Goal: Book appointment/travel/reservation

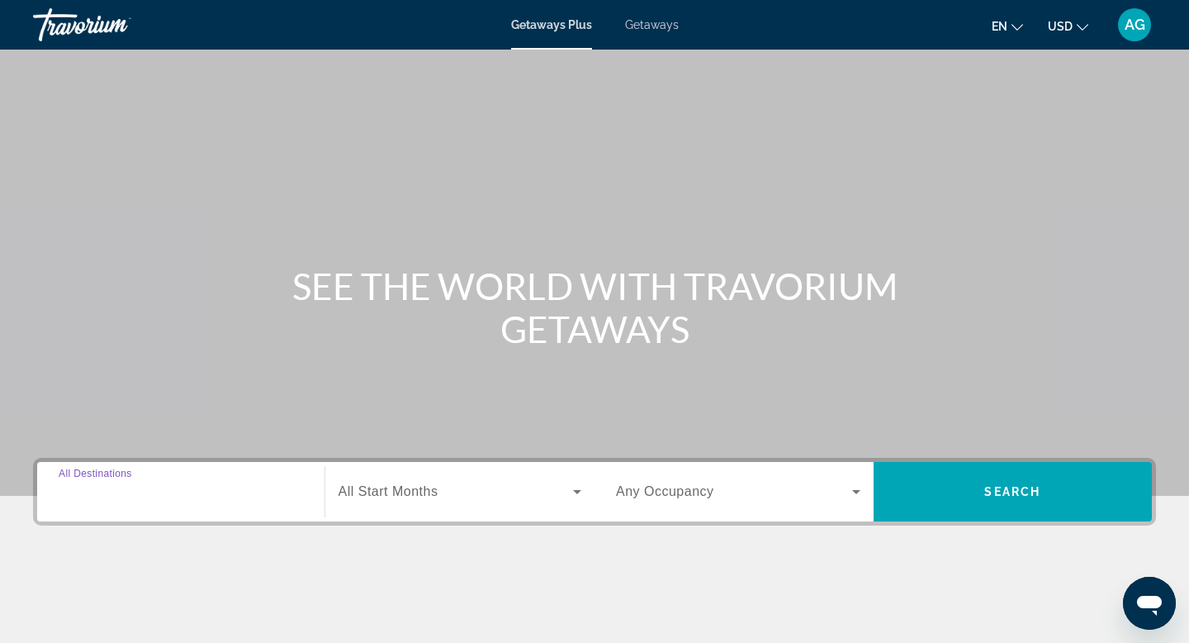
click at [166, 498] on input "Destination All Destinations" at bounding box center [181, 492] width 245 height 20
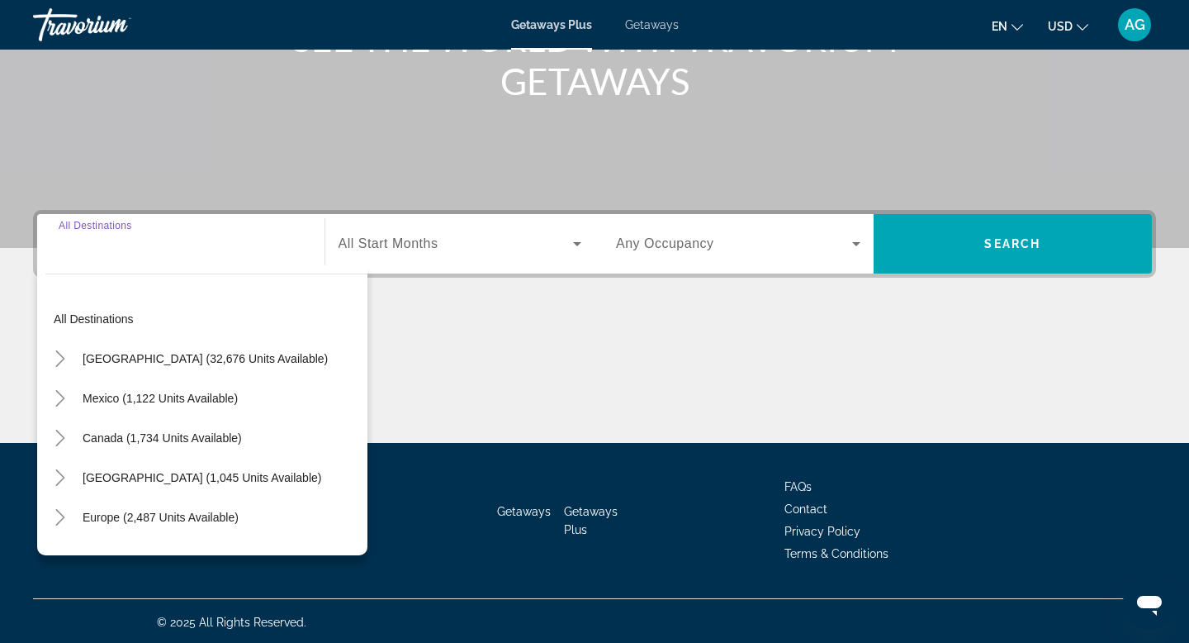
scroll to position [250, 0]
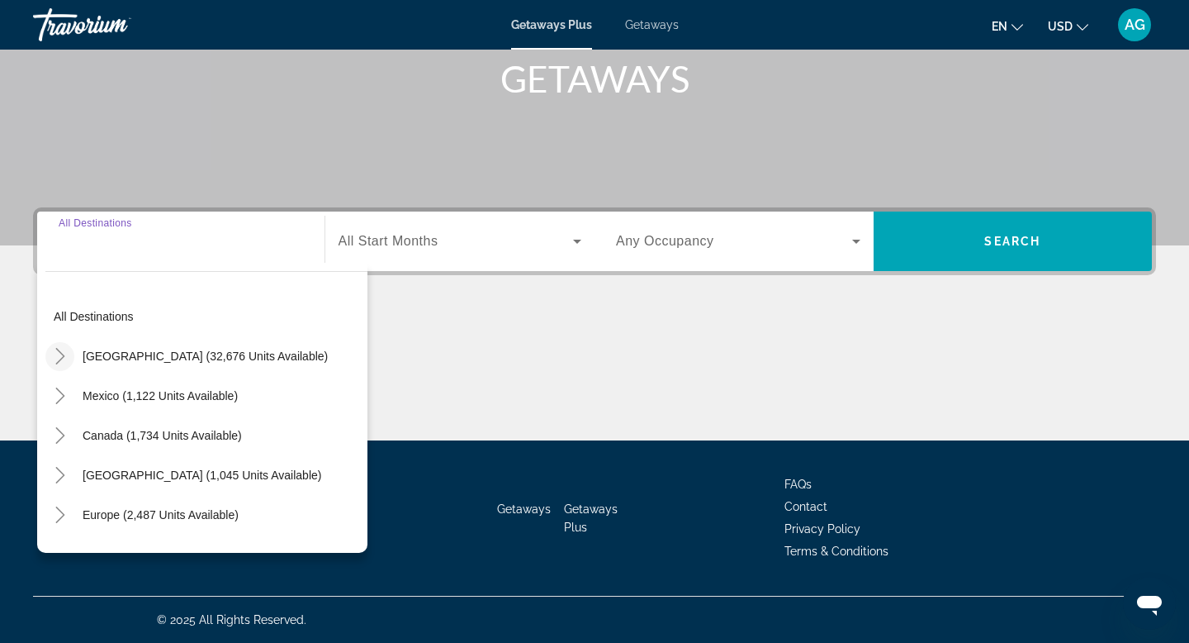
click at [69, 362] on mat-icon "Toggle United States (32,676 units available)" at bounding box center [59, 356] width 29 height 29
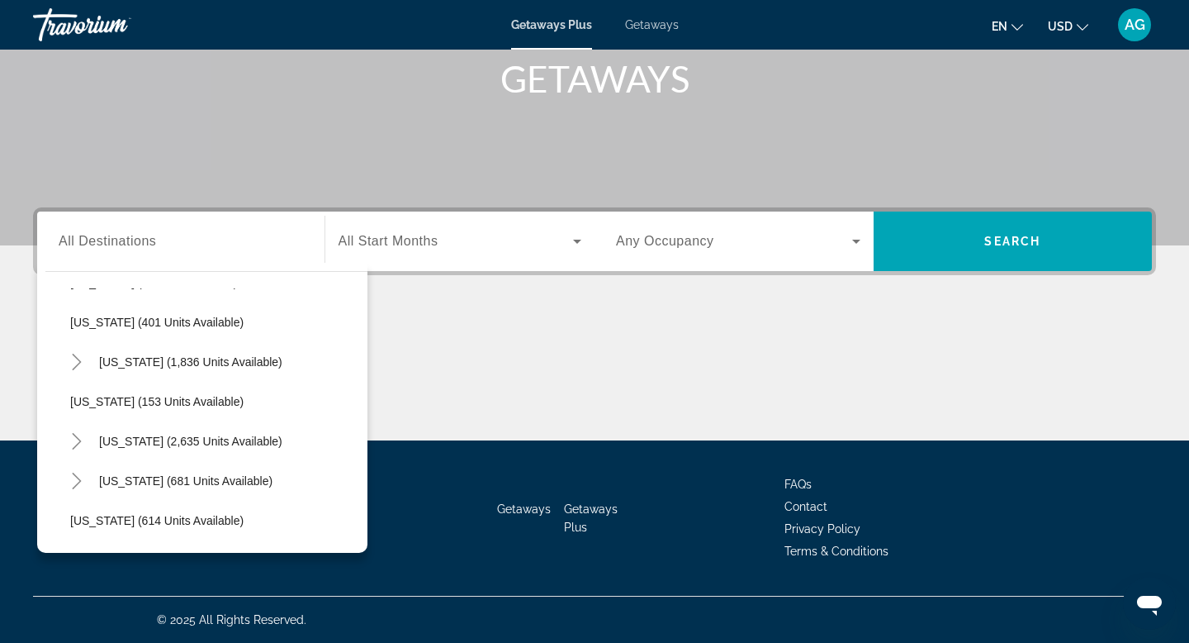
scroll to position [757, 0]
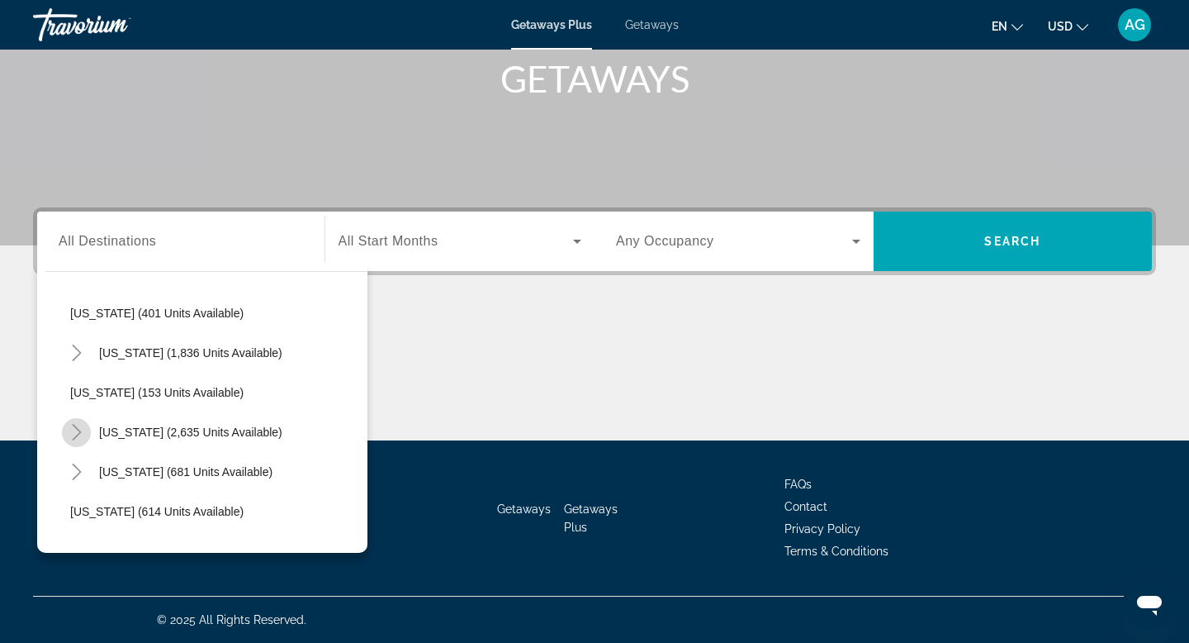
click at [77, 429] on icon "Toggle Nevada (2,635 units available)" at bounding box center [77, 432] width 17 height 17
click at [116, 469] on span "[GEOGRAPHIC_DATA] (1,528 units available)" at bounding box center [206, 471] width 239 height 13
type input "**********"
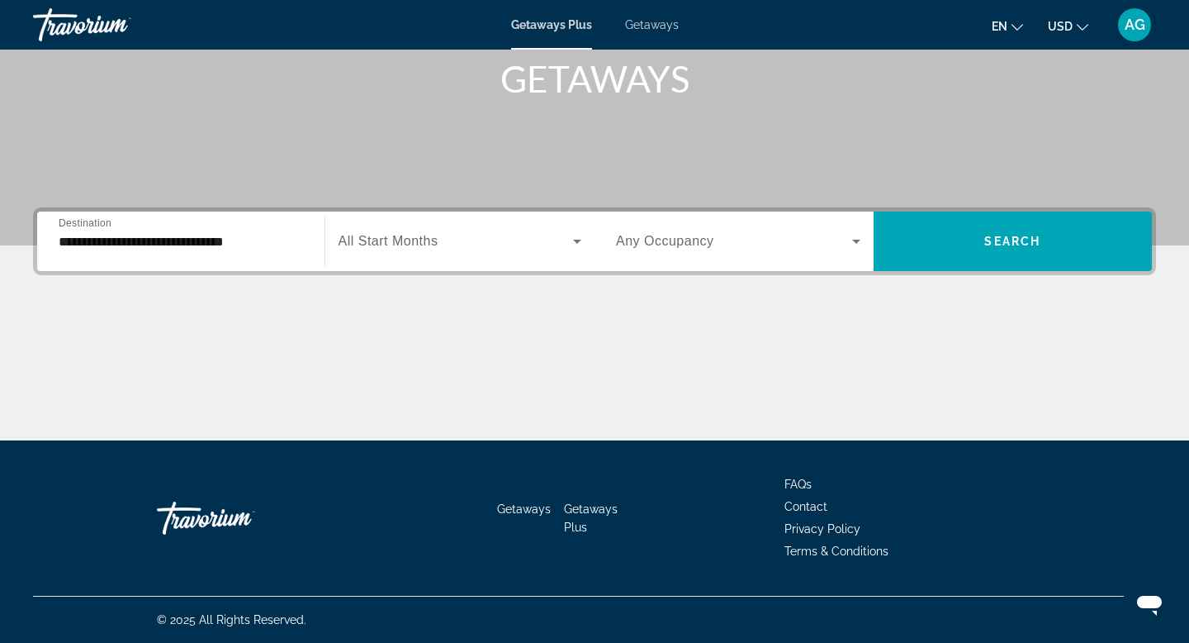
click at [411, 251] on div "Search widget" at bounding box center [461, 241] width 244 height 46
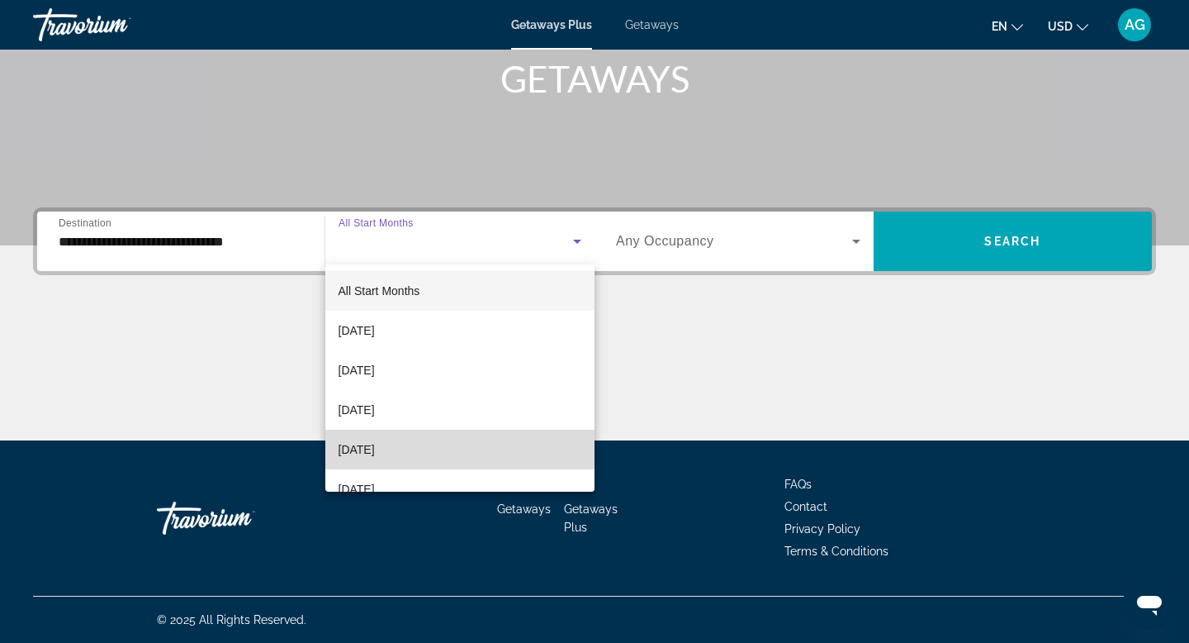
click at [375, 448] on span "[DATE]" at bounding box center [357, 449] width 36 height 20
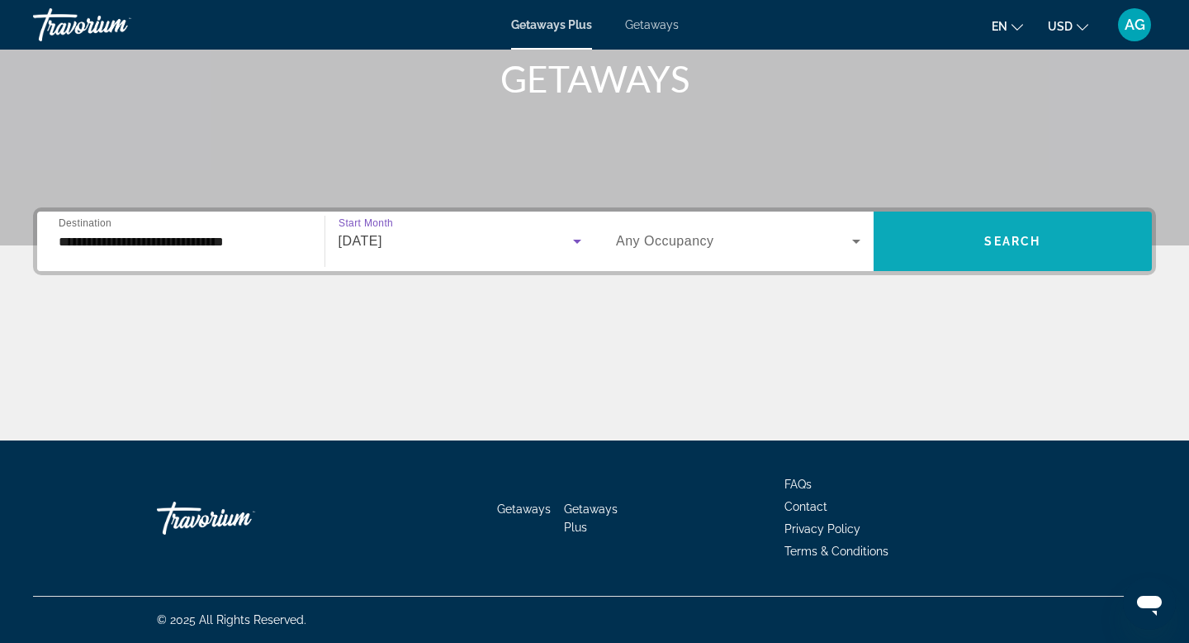
click at [968, 219] on span "Search widget" at bounding box center [1013, 240] width 279 height 59
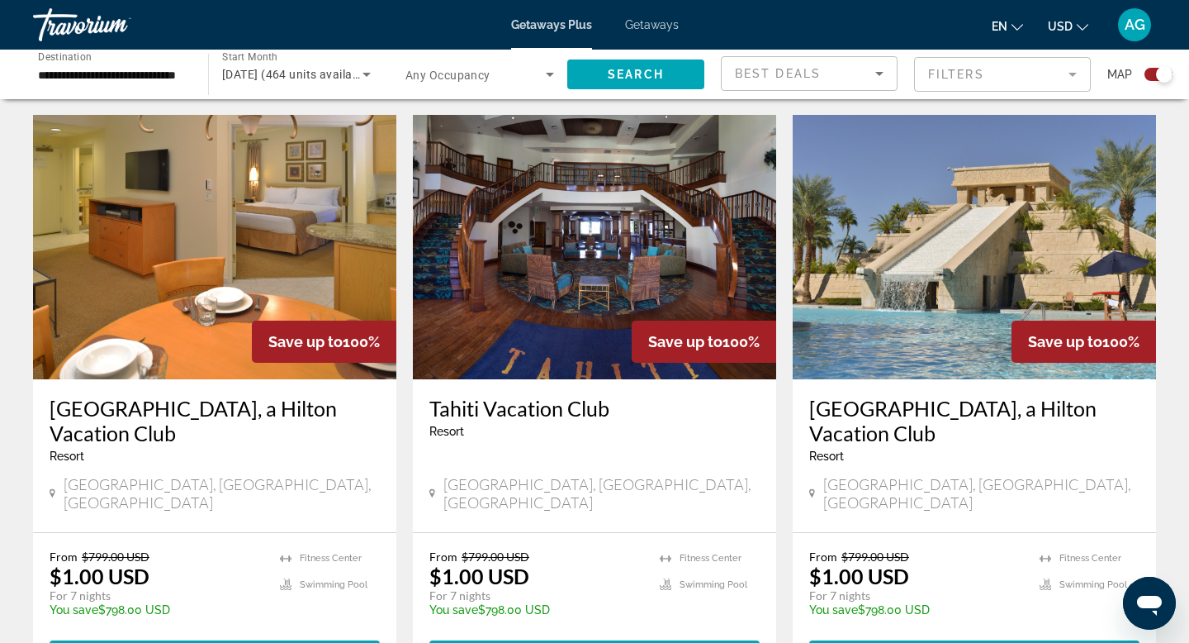
scroll to position [1164, 0]
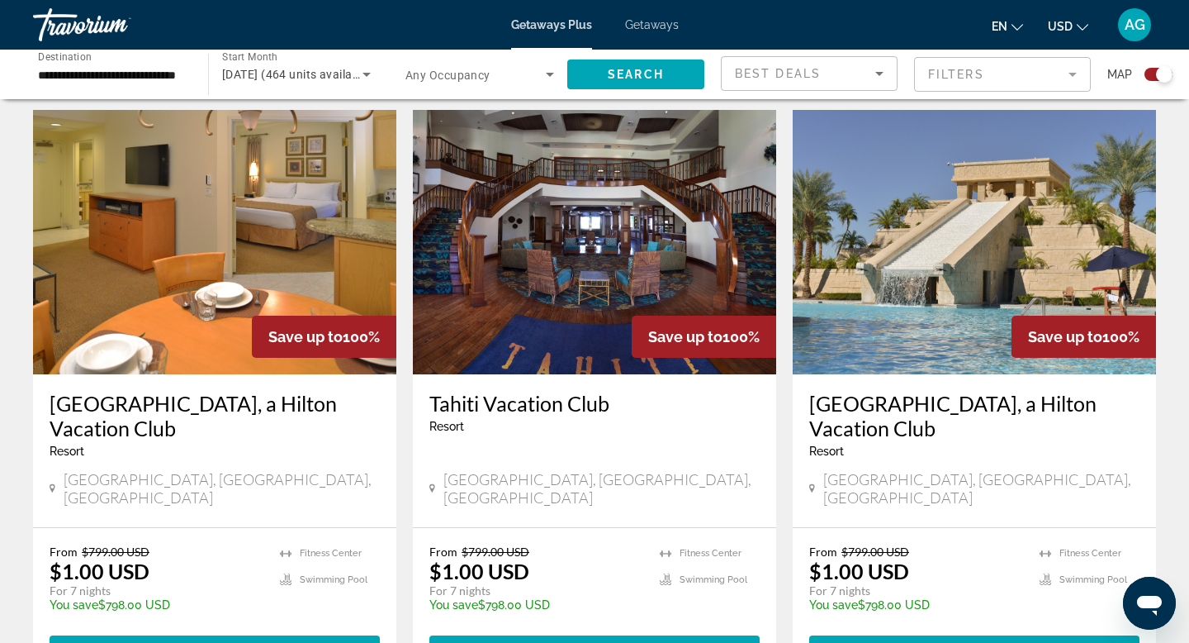
click at [1005, 249] on img "Main content" at bounding box center [974, 242] width 363 height 264
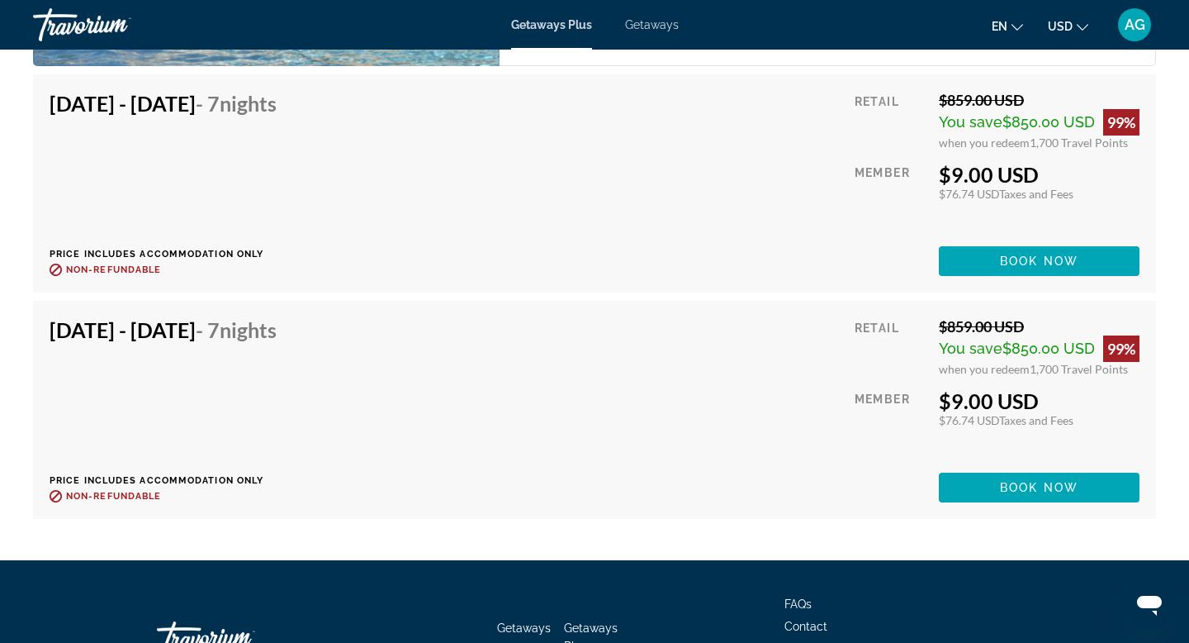
scroll to position [4494, 0]
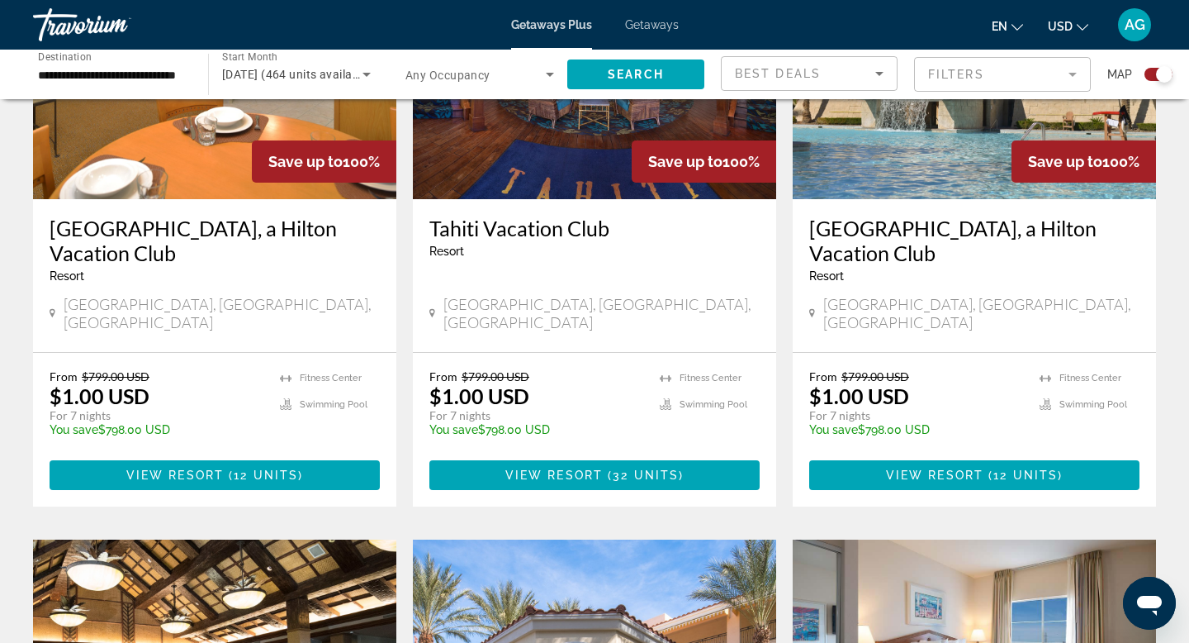
scroll to position [1415, 0]
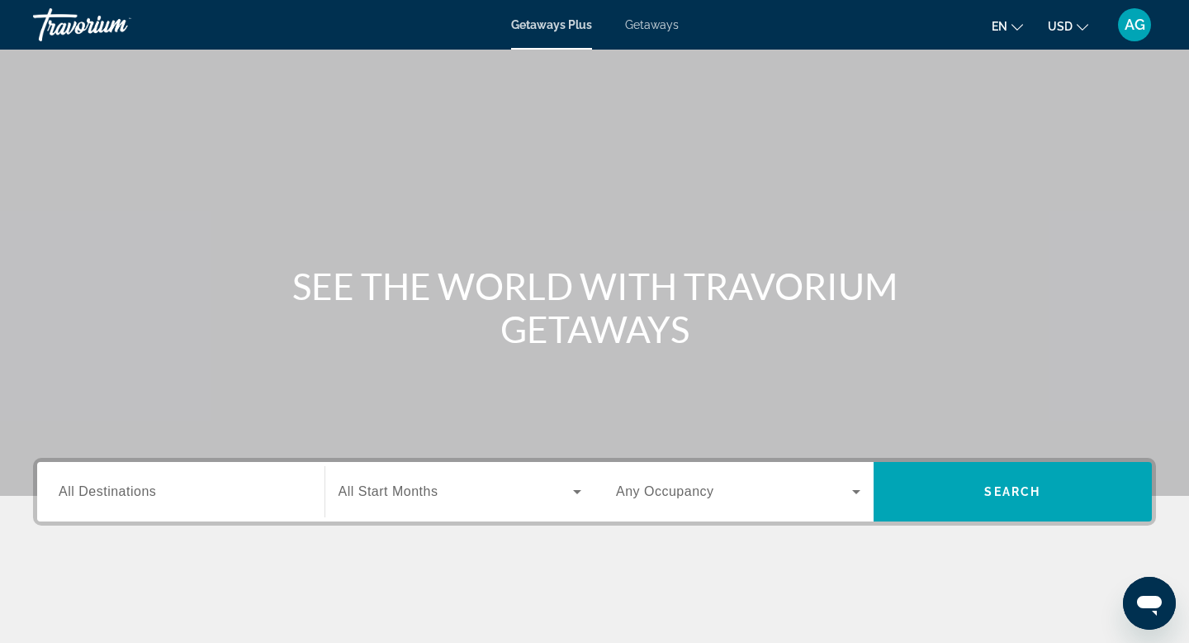
click at [643, 25] on span "Getaways" at bounding box center [652, 24] width 54 height 13
click at [161, 496] on input "Destination All Destinations" at bounding box center [181, 492] width 245 height 20
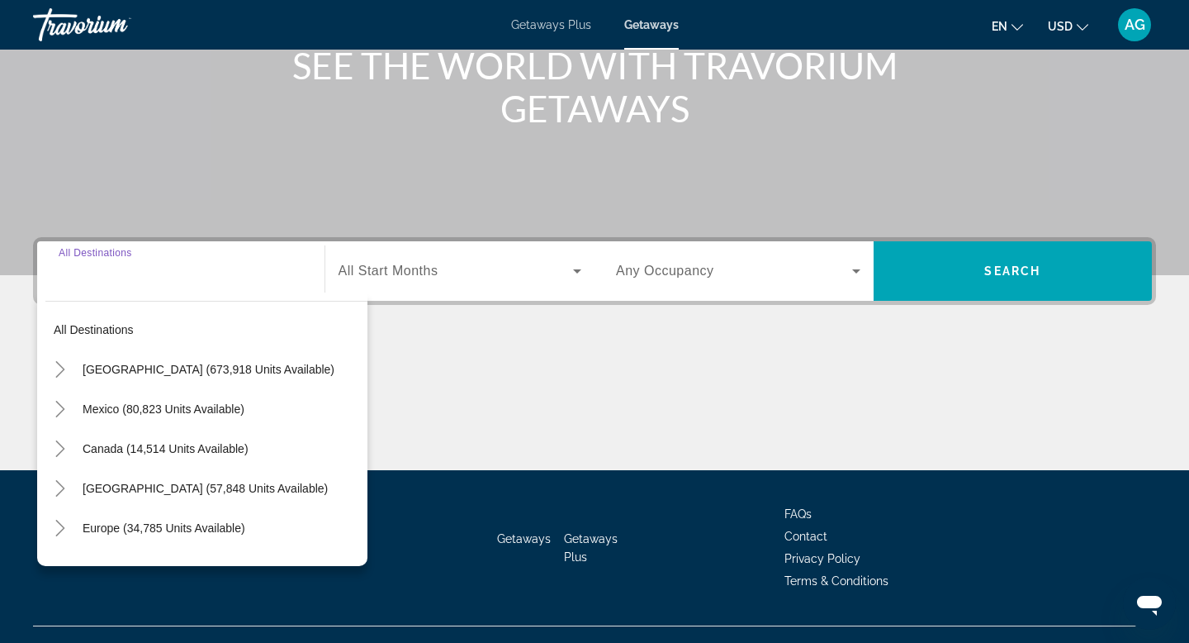
scroll to position [250, 0]
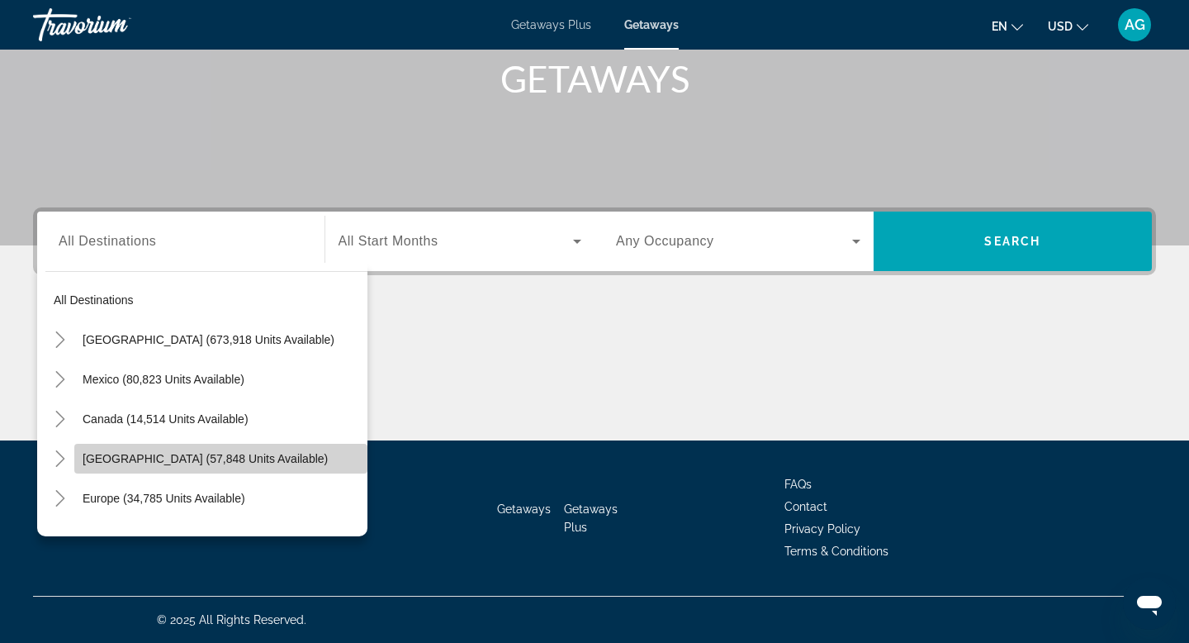
click at [128, 466] on span "Search widget" at bounding box center [220, 459] width 293 height 40
type input "**********"
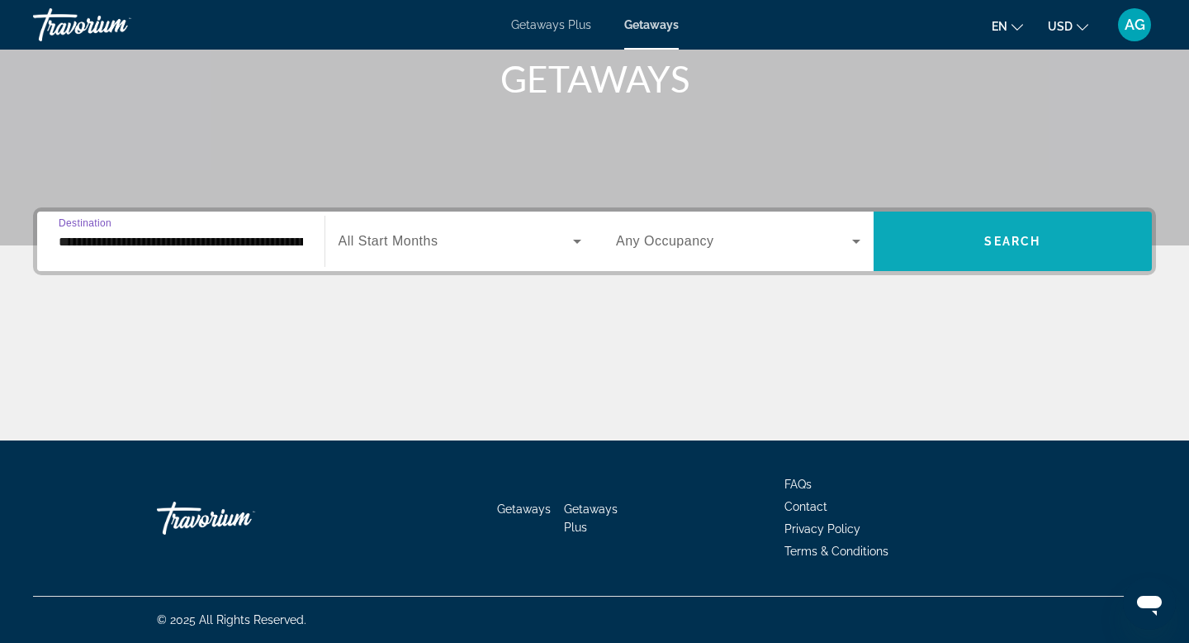
click at [1056, 235] on span "Search widget" at bounding box center [1013, 241] width 279 height 40
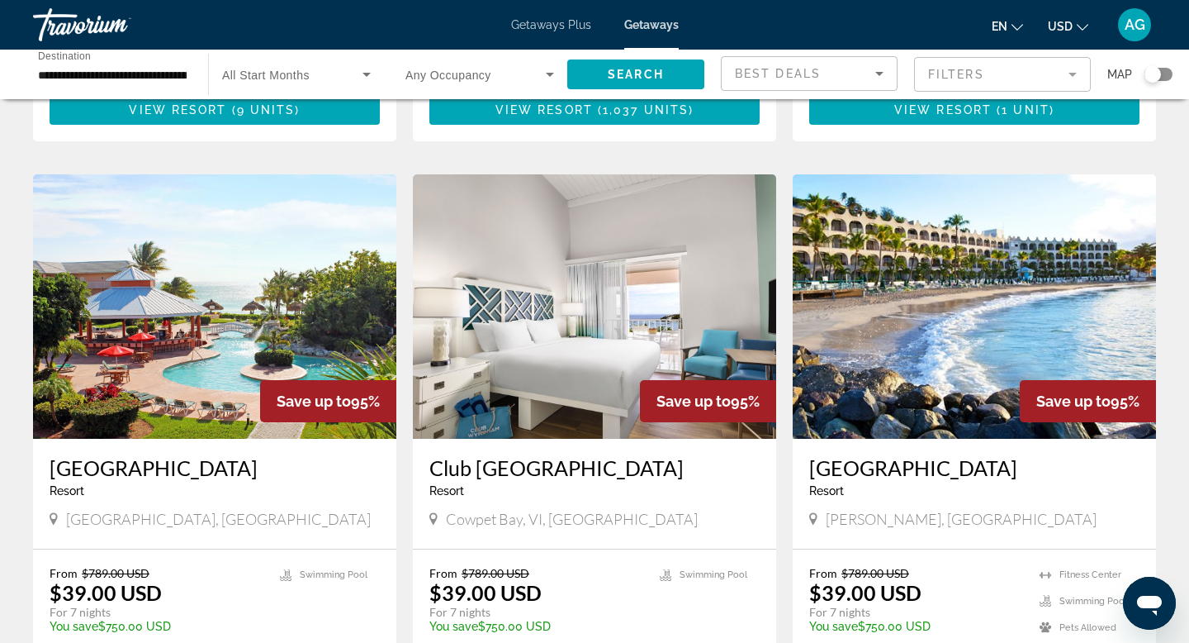
scroll to position [1746, 0]
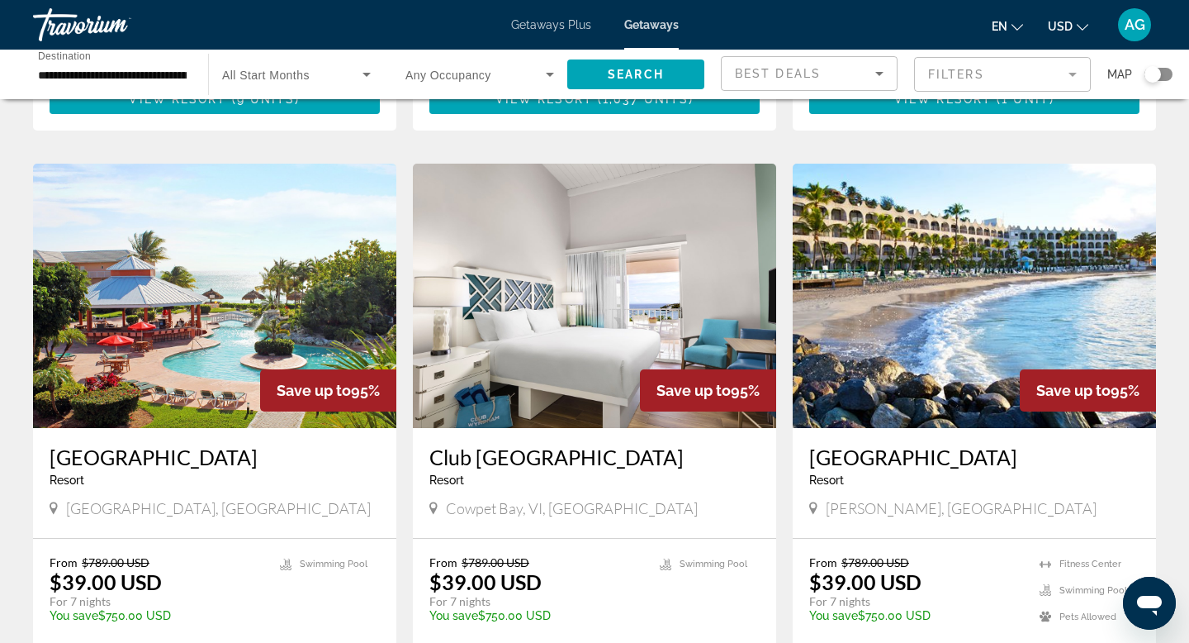
click at [990, 339] on img "Main content" at bounding box center [974, 296] width 363 height 264
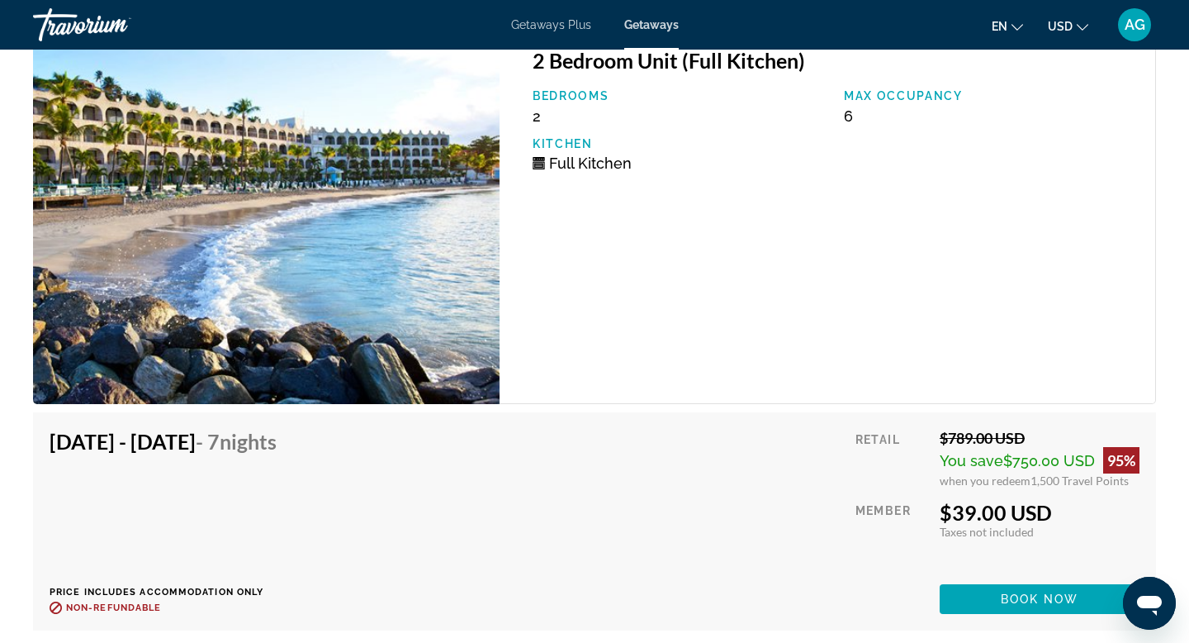
scroll to position [2799, 0]
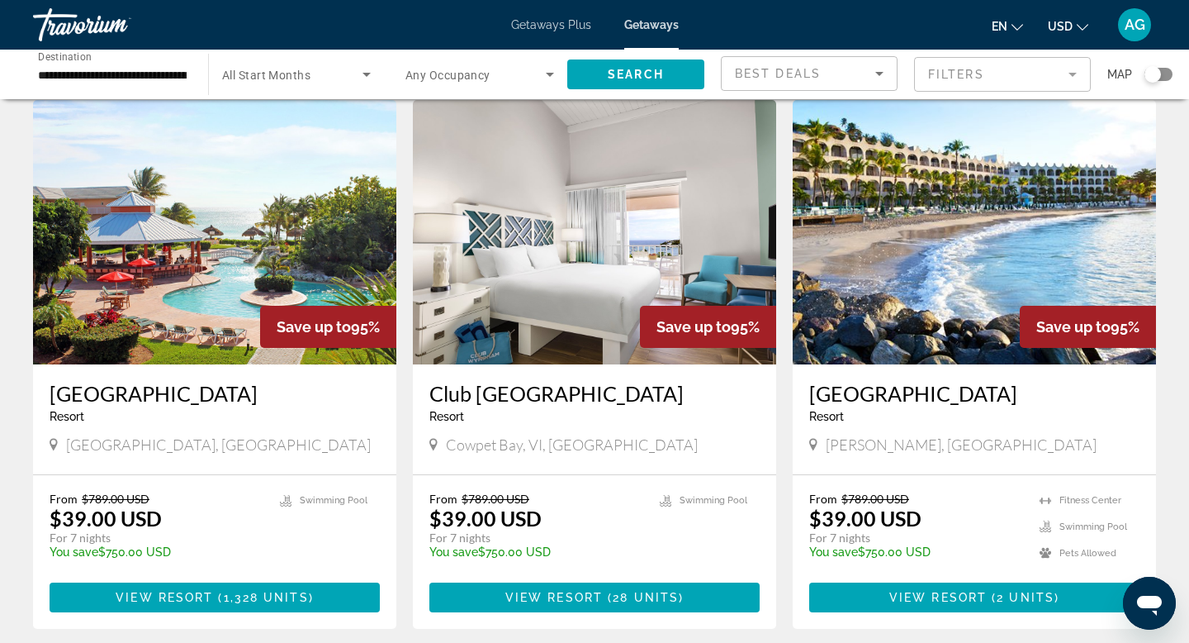
scroll to position [1816, 0]
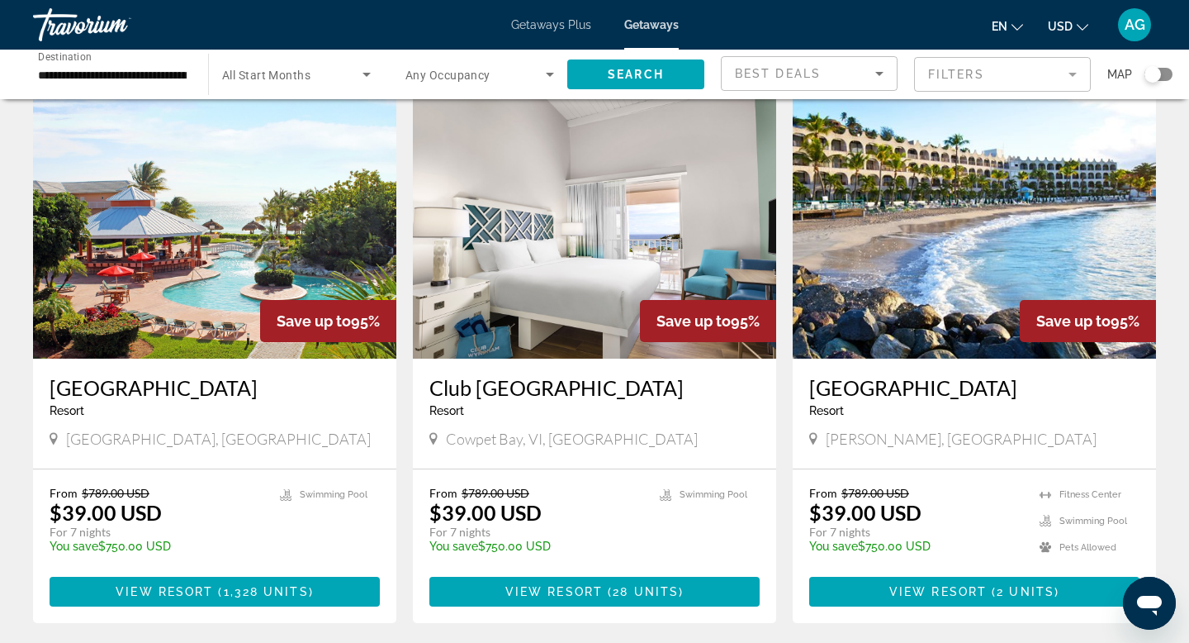
click at [579, 251] on img "Main content" at bounding box center [594, 226] width 363 height 264
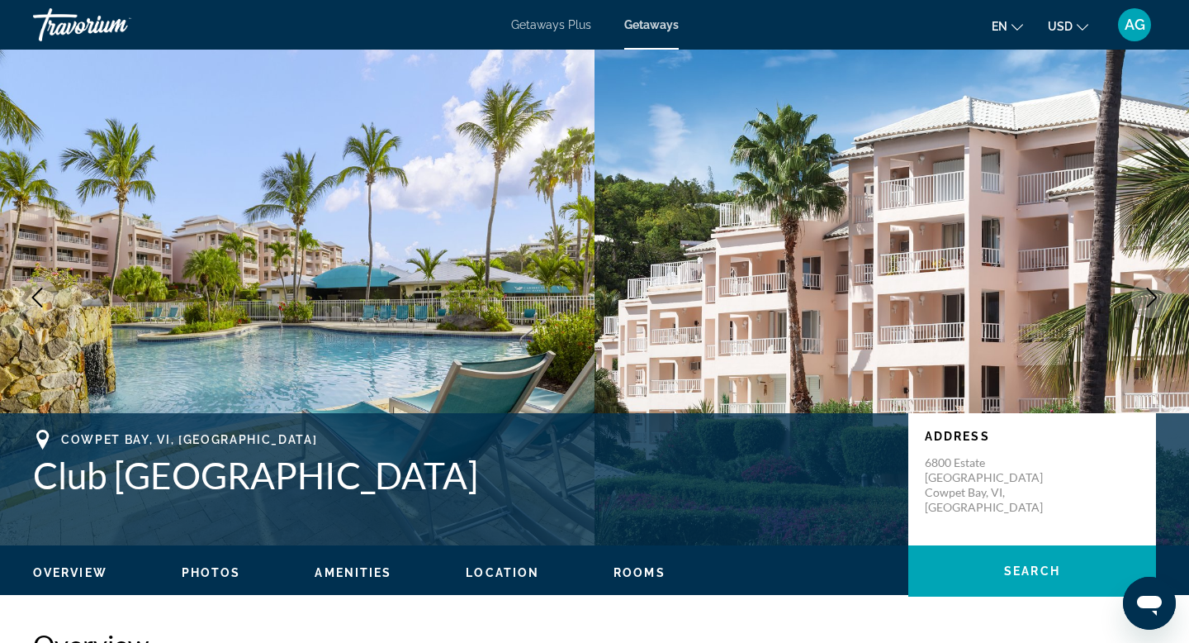
scroll to position [2, 0]
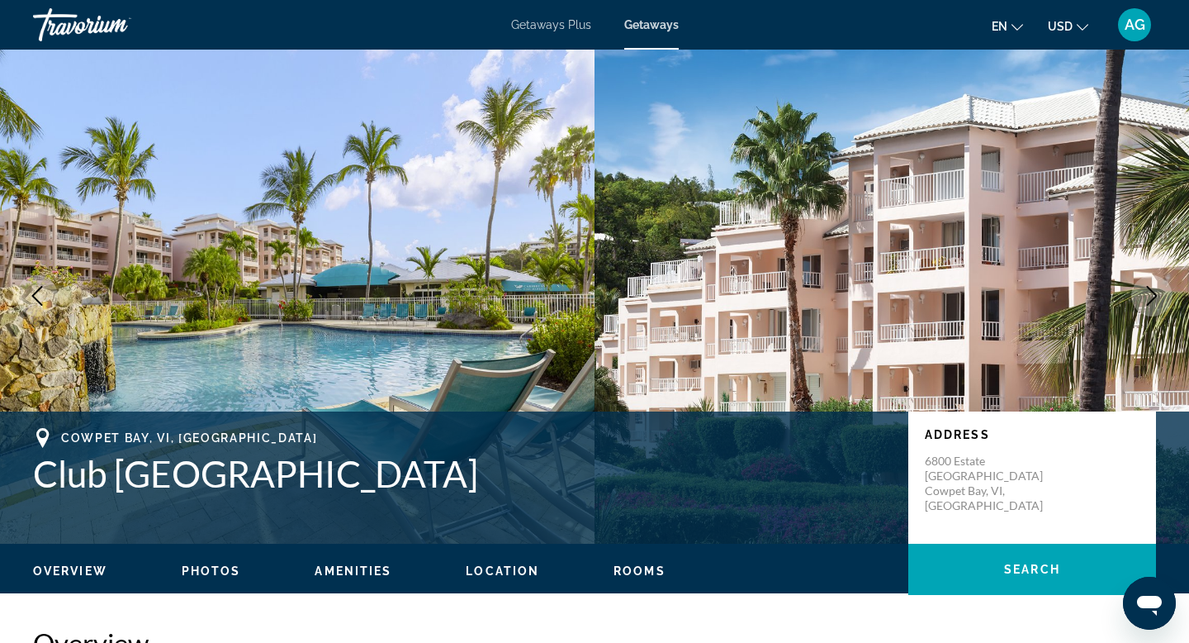
click at [1138, 293] on button "Next image" at bounding box center [1152, 295] width 41 height 41
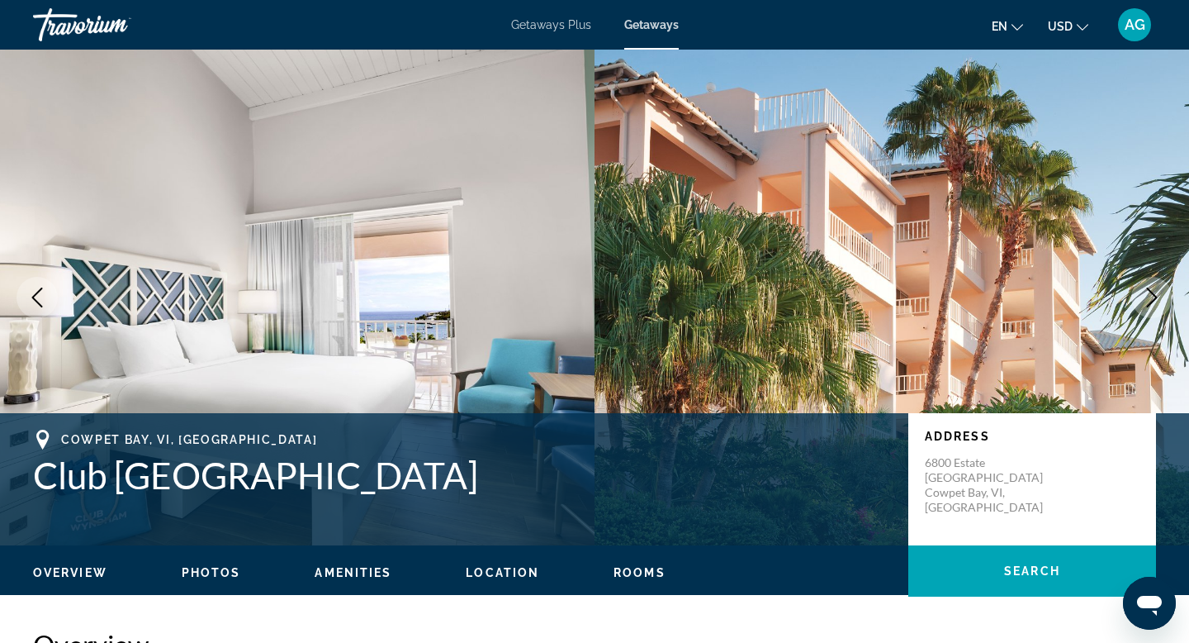
scroll to position [2, 0]
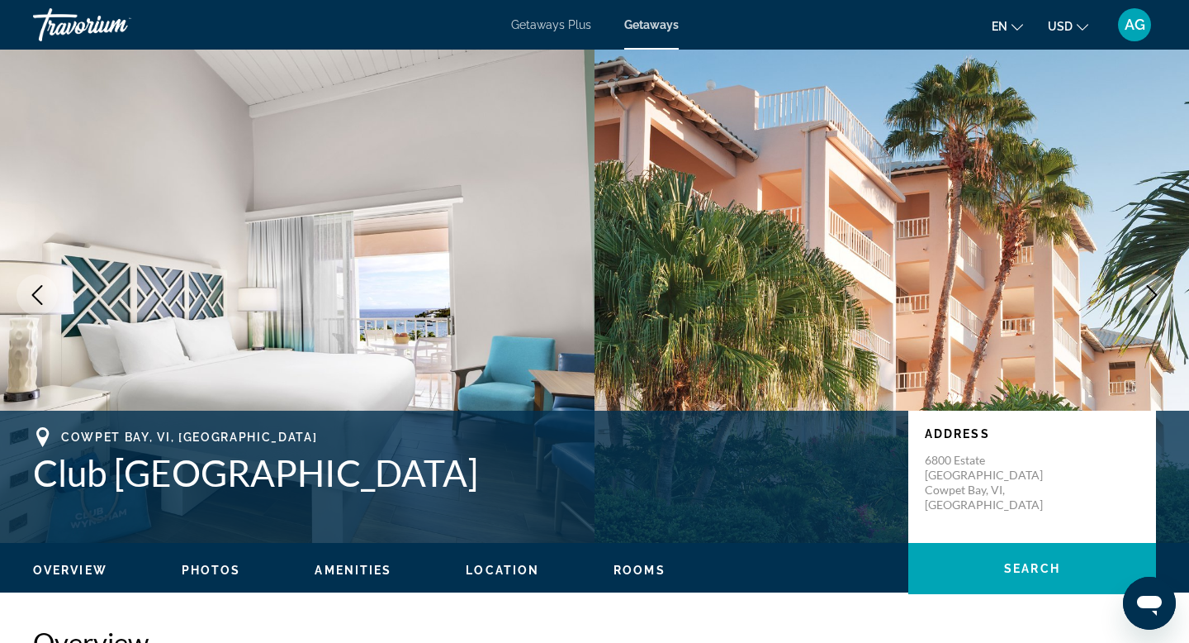
click at [1151, 292] on icon "Next image" at bounding box center [1152, 295] width 20 height 20
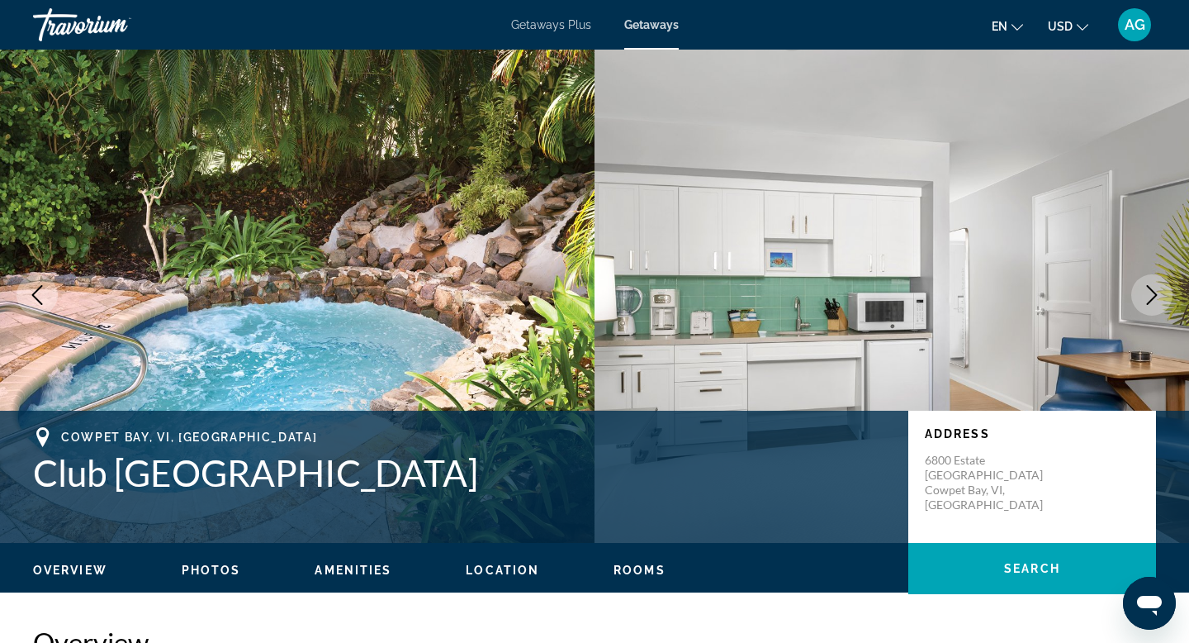
scroll to position [5, 0]
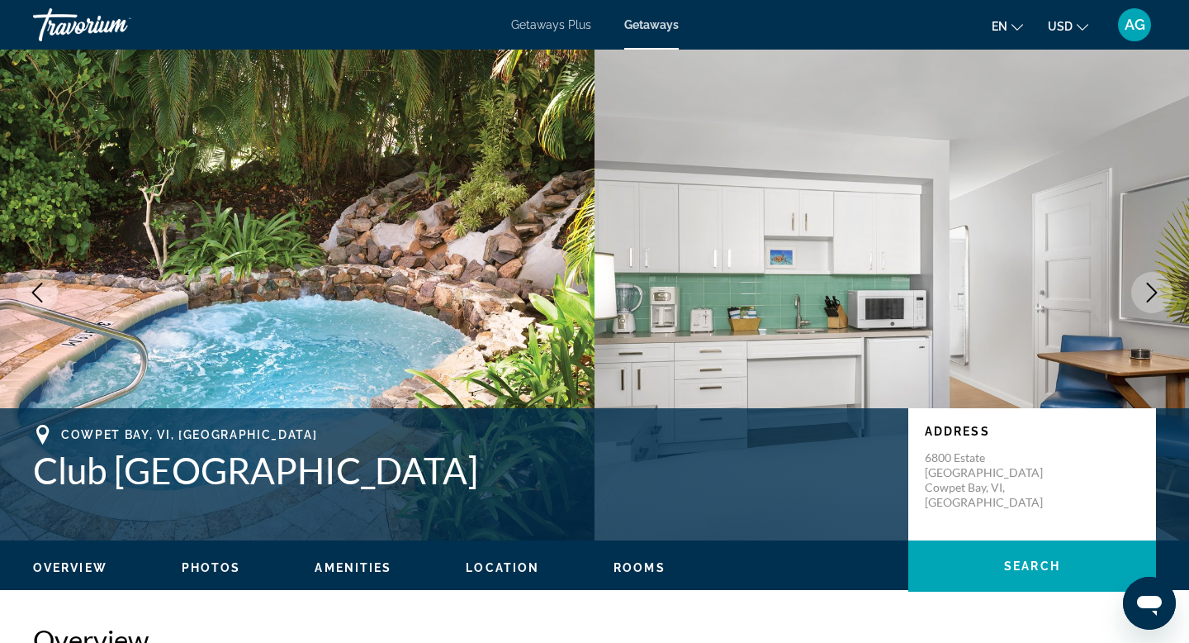
click at [1151, 293] on icon "Next image" at bounding box center [1152, 292] width 20 height 20
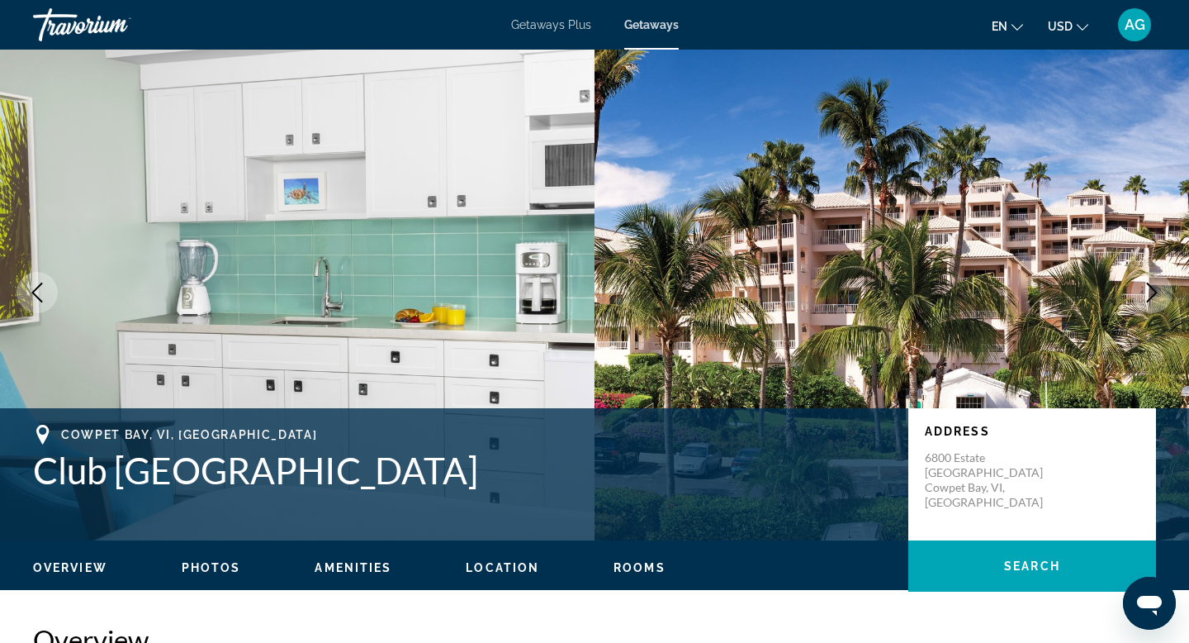
click at [1151, 293] on icon "Next image" at bounding box center [1152, 292] width 20 height 20
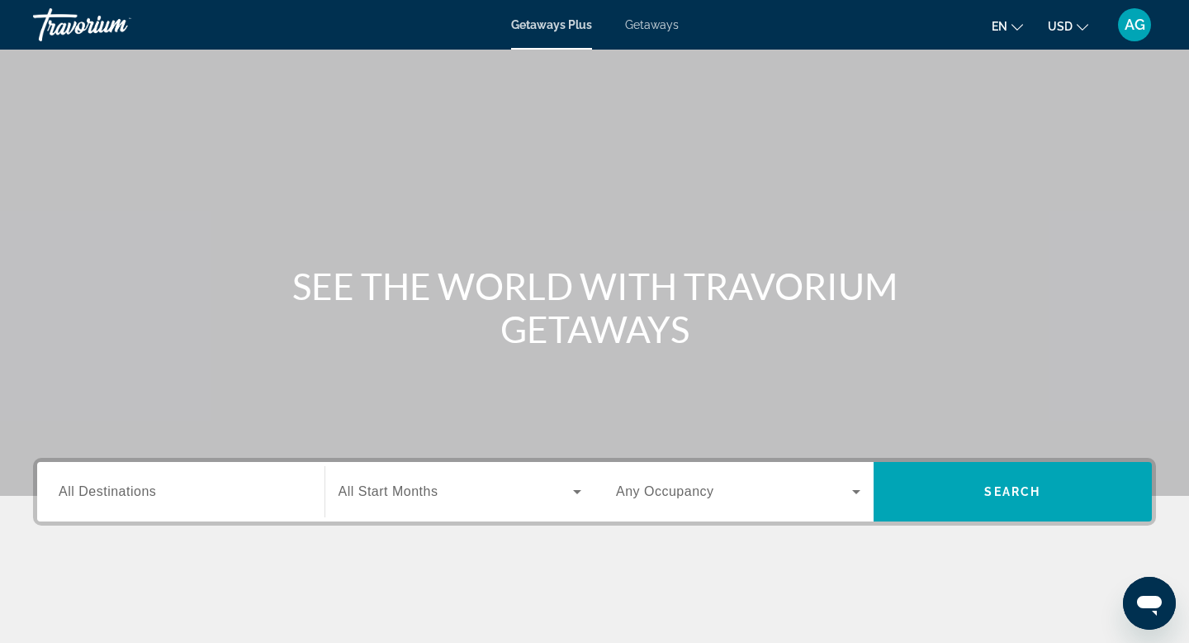
click at [185, 494] on input "Destination All Destinations" at bounding box center [181, 492] width 245 height 20
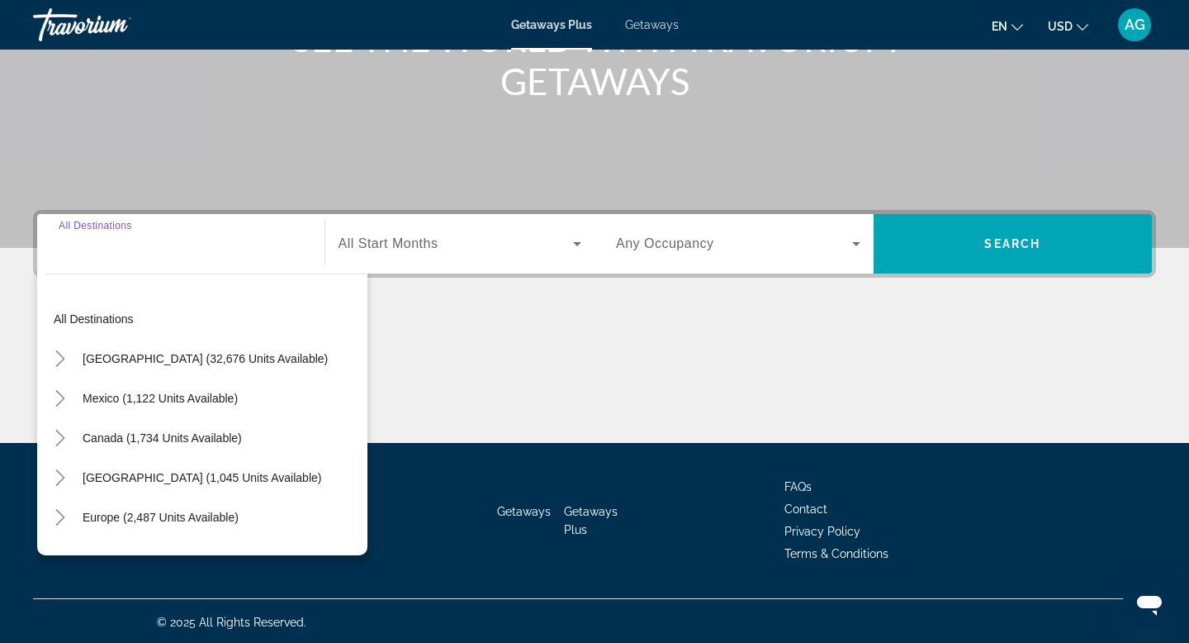
scroll to position [250, 0]
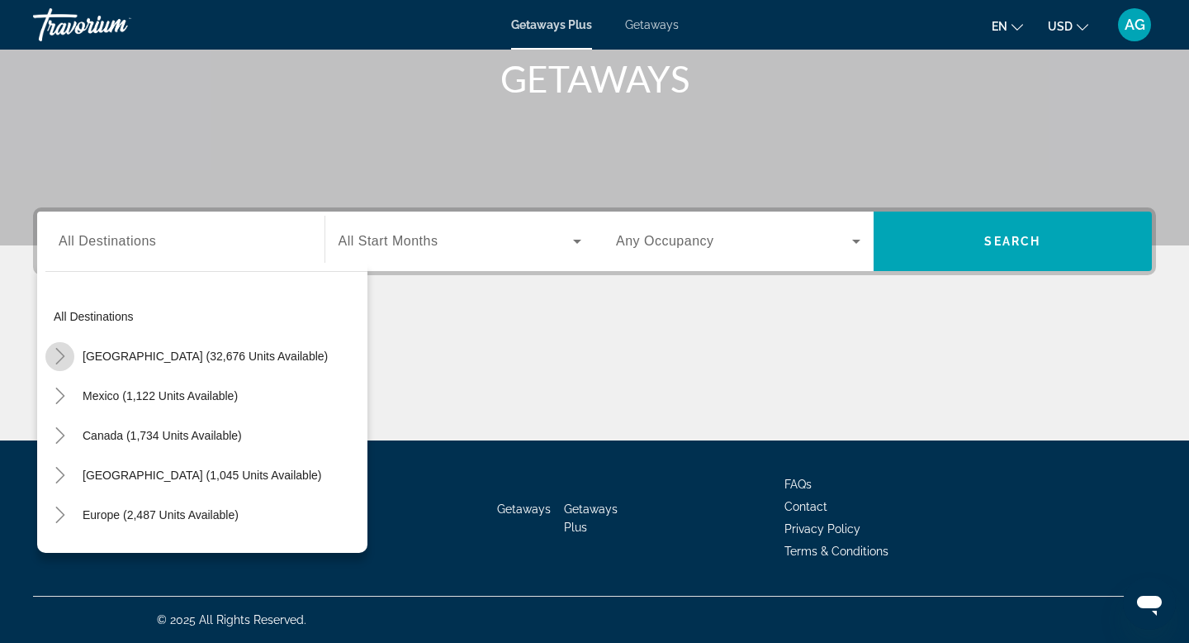
click at [62, 361] on icon "Toggle United States (32,676 units available)" at bounding box center [60, 356] width 17 height 17
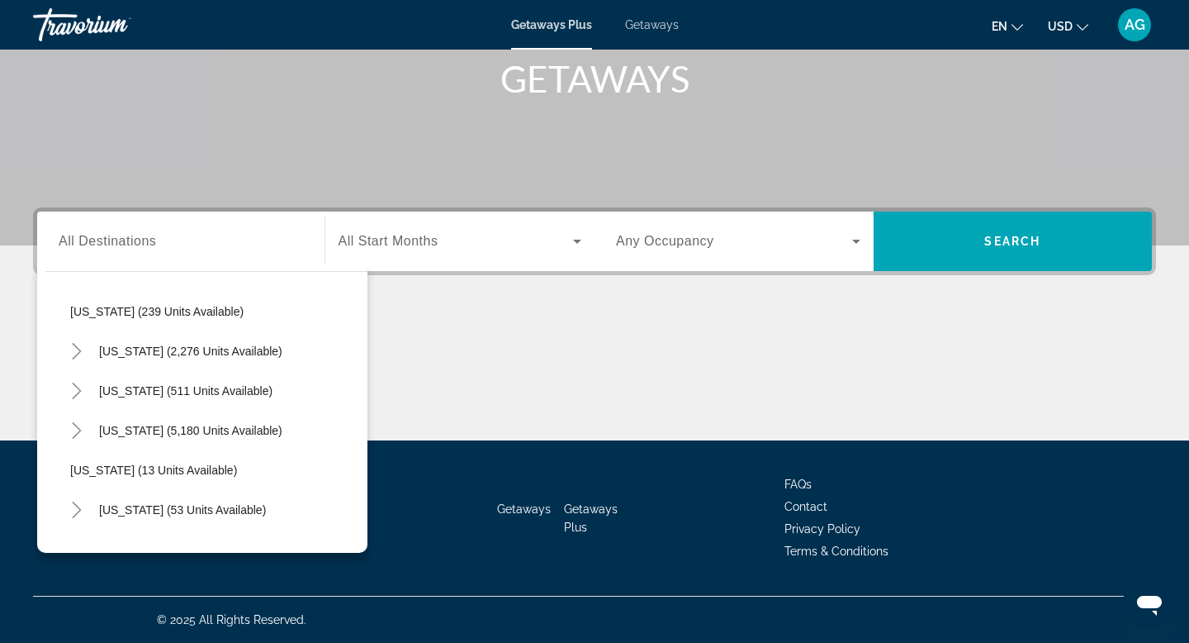
scroll to position [122, 0]
click at [69, 398] on icon "Toggle Colorado (511 units available)" at bounding box center [77, 392] width 17 height 17
click at [107, 439] on span "Search widget" at bounding box center [222, 432] width 289 height 40
type input "**********"
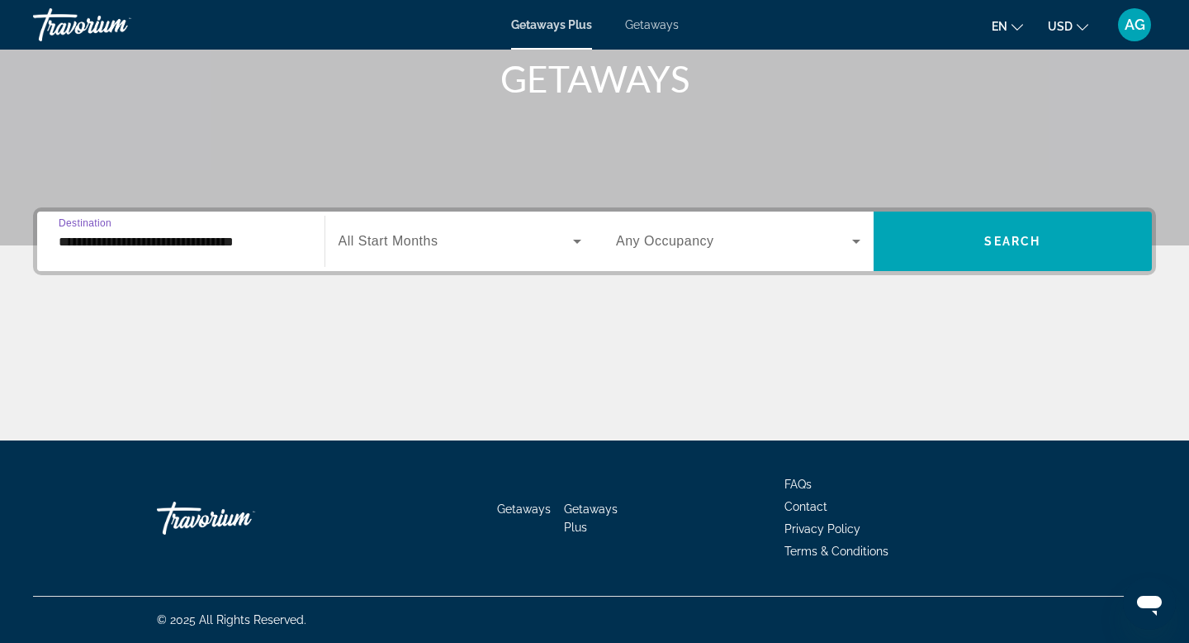
click at [436, 254] on div "Search widget" at bounding box center [461, 241] width 244 height 46
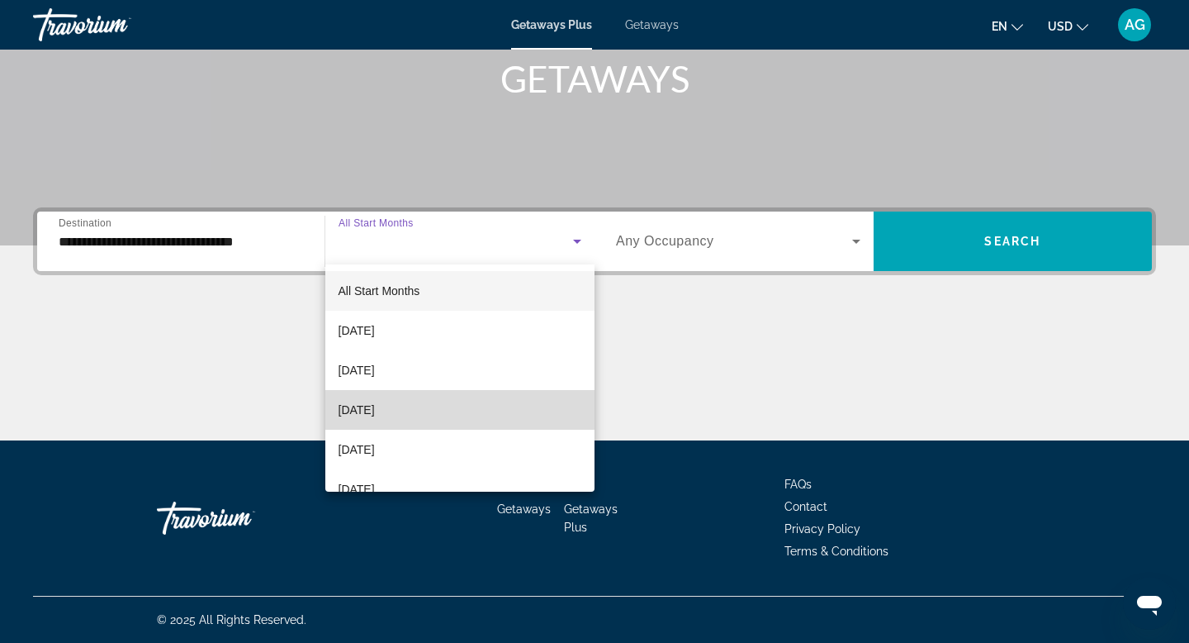
click at [394, 397] on mat-option "[DATE]" at bounding box center [460, 410] width 270 height 40
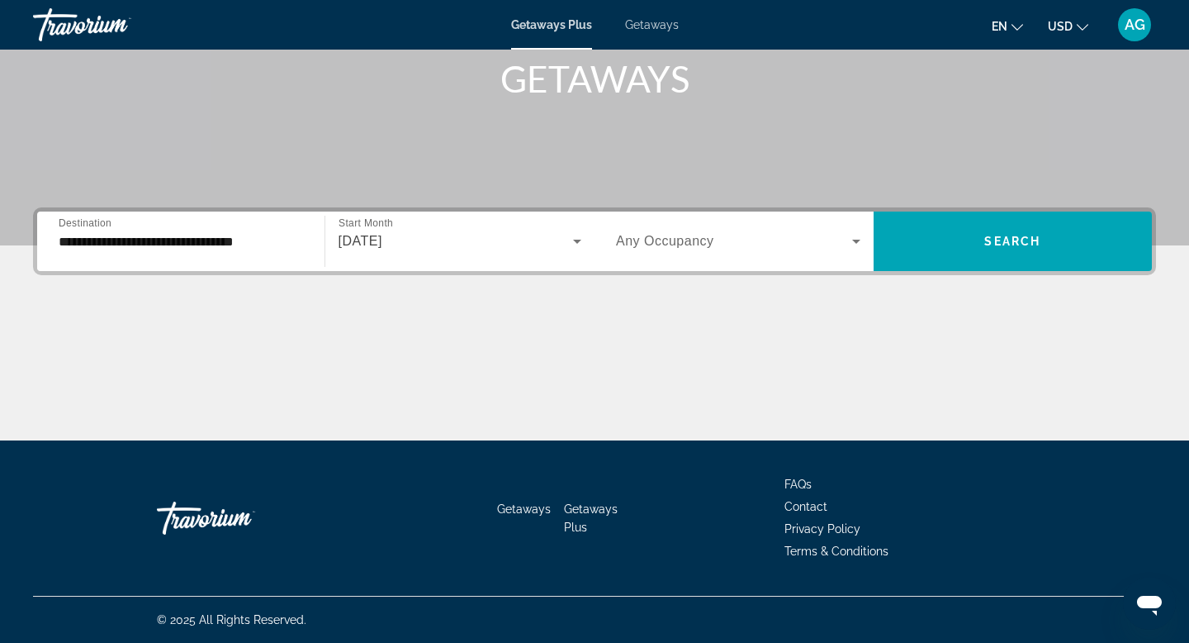
click at [658, 32] on div "Getaways Plus Getaways en English Español Français Italiano Português русский U…" at bounding box center [594, 24] width 1189 height 43
click at [658, 27] on span "Getaways" at bounding box center [652, 24] width 54 height 13
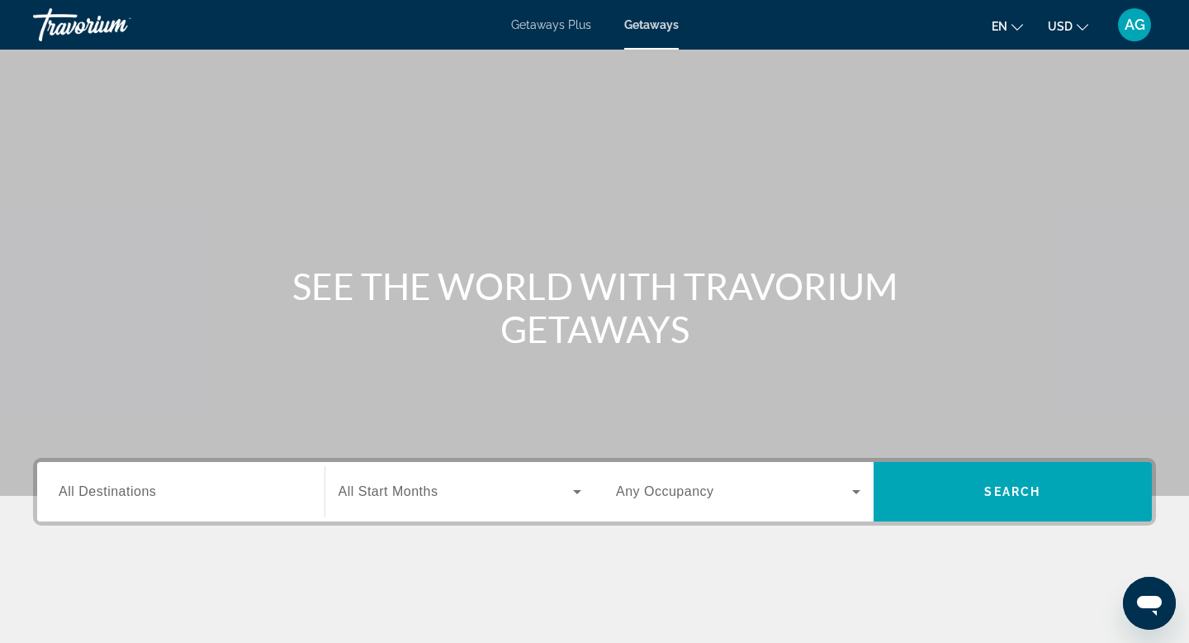
click at [172, 481] on div "Search widget" at bounding box center [181, 491] width 245 height 47
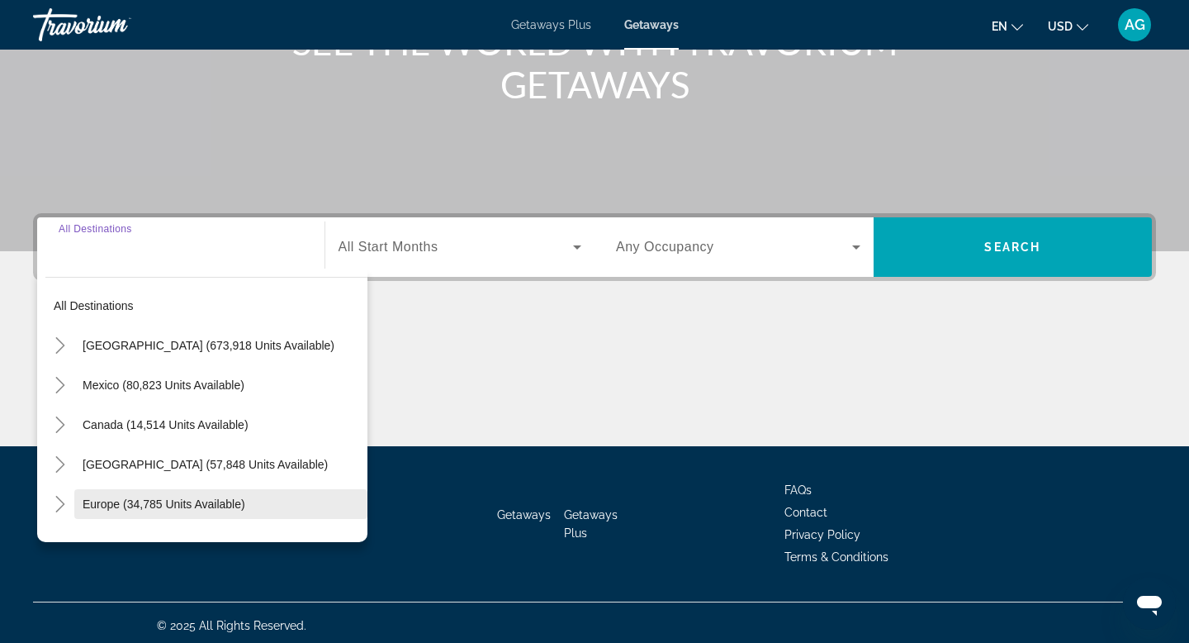
scroll to position [250, 0]
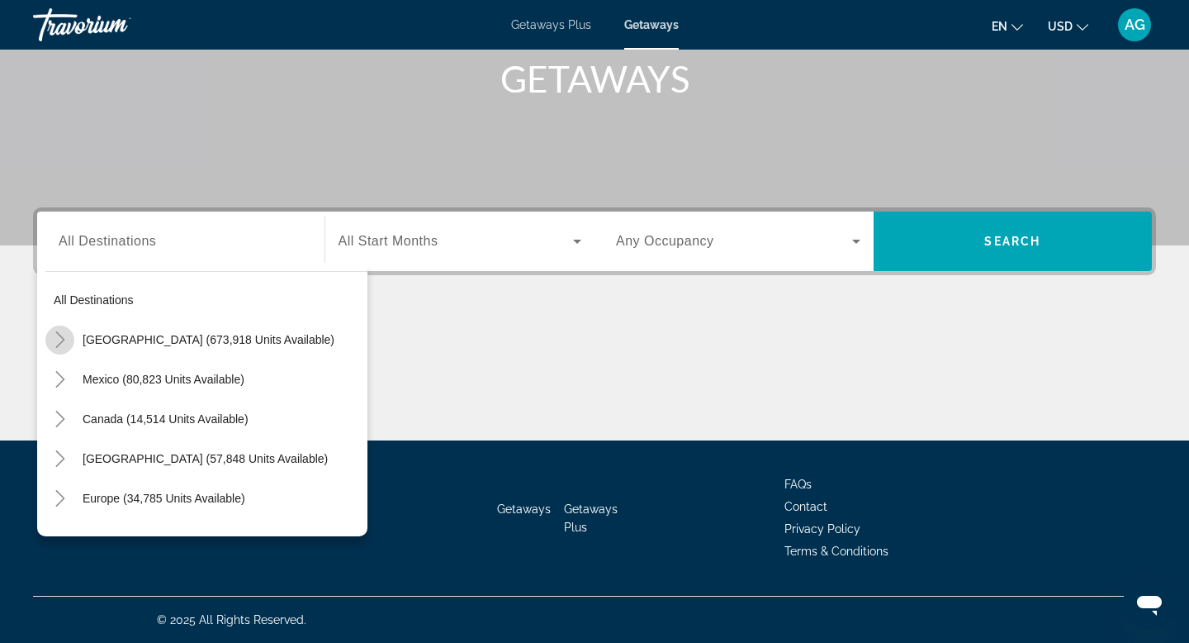
click at [64, 343] on icon "Toggle United States (673,918 units available)" at bounding box center [60, 339] width 17 height 17
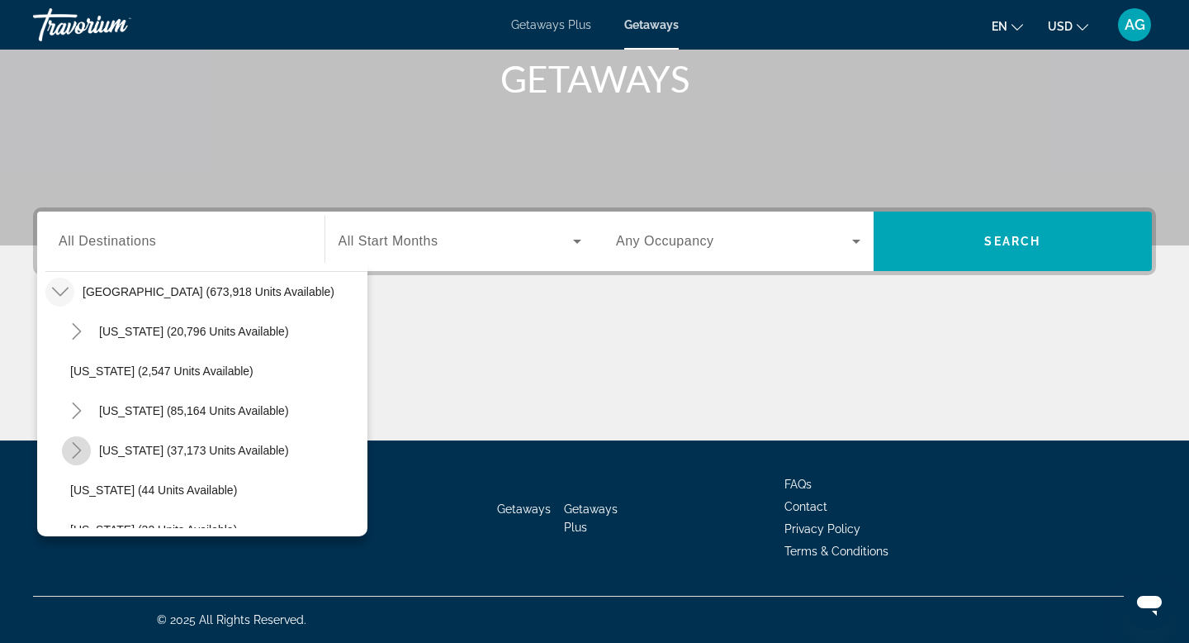
click at [74, 450] on icon "Toggle Colorado (37,173 units available)" at bounding box center [77, 450] width 17 height 17
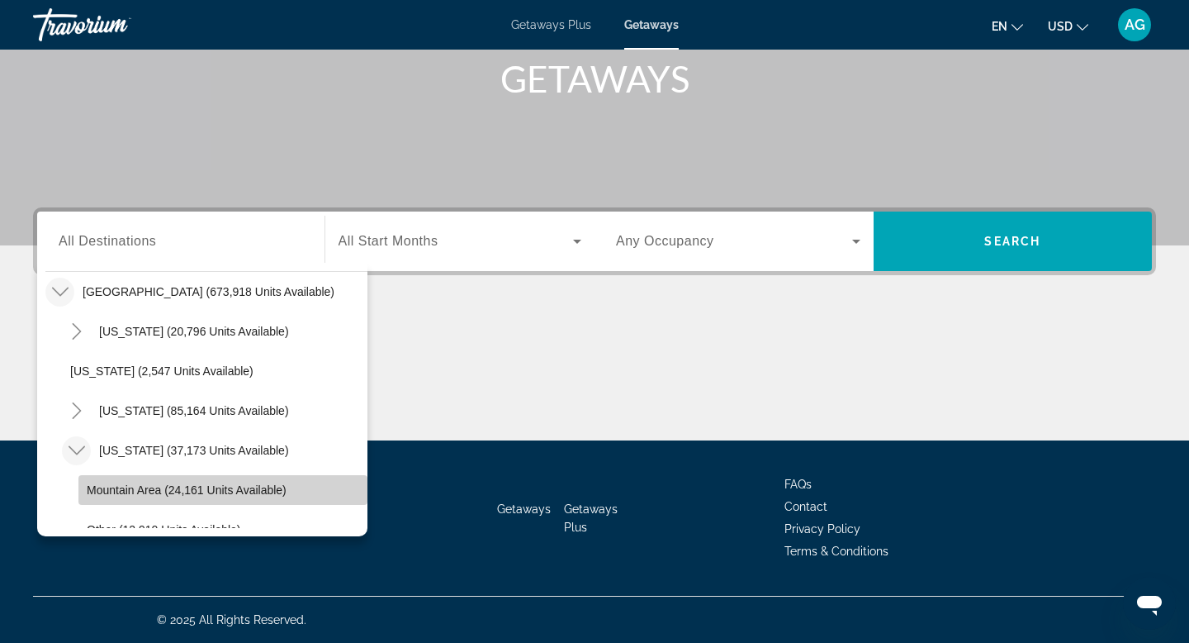
click at [130, 489] on span "Mountain Area (24,161 units available)" at bounding box center [187, 489] width 200 height 13
type input "**********"
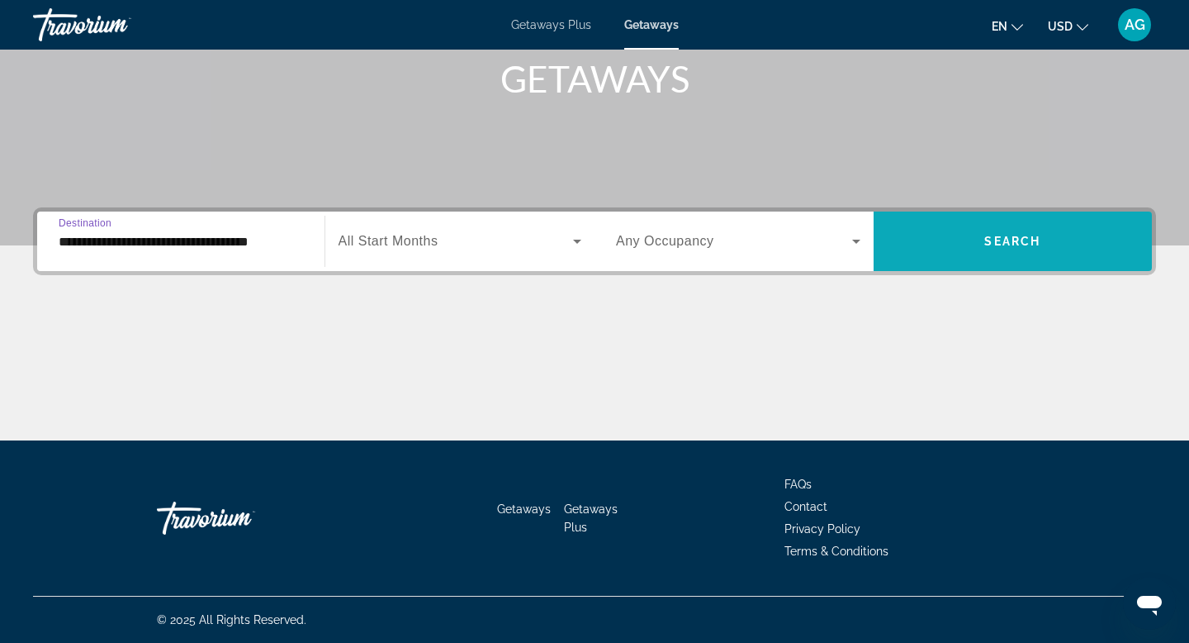
click at [1071, 238] on span "Search widget" at bounding box center [1013, 241] width 279 height 40
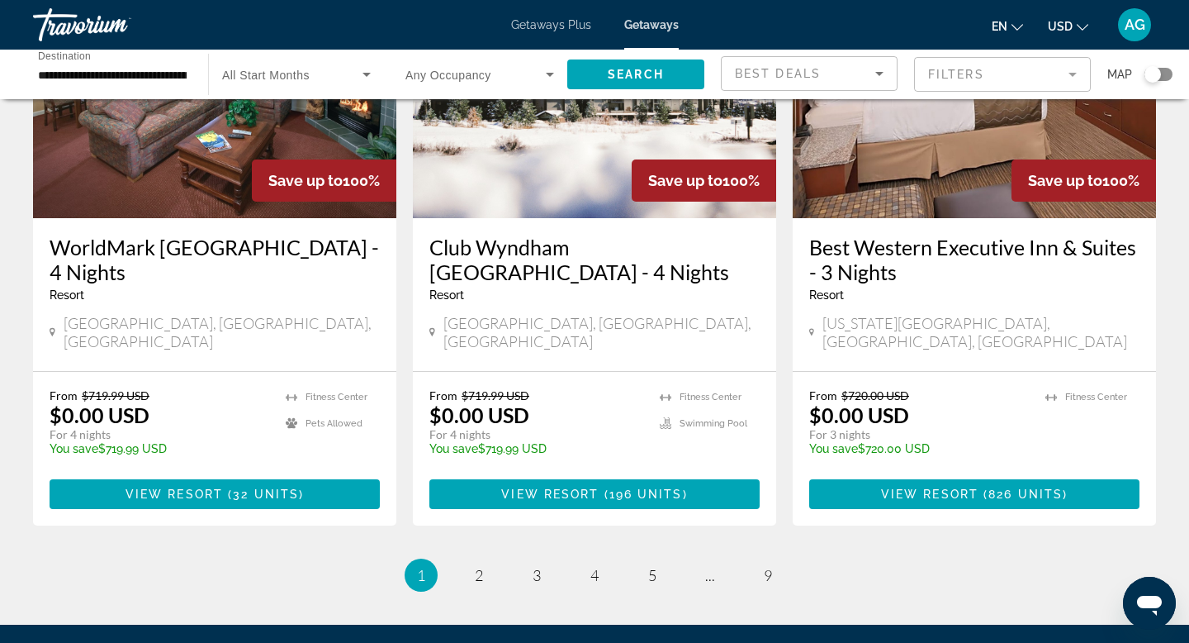
scroll to position [2130, 0]
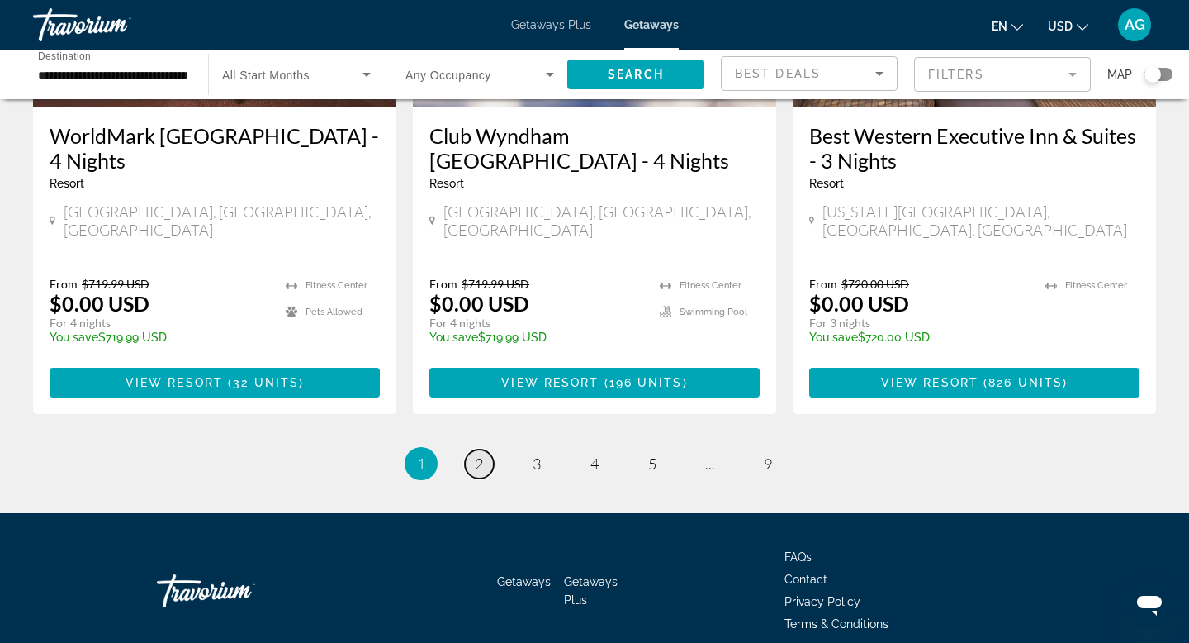
click at [487, 449] on link "page 2" at bounding box center [479, 463] width 29 height 29
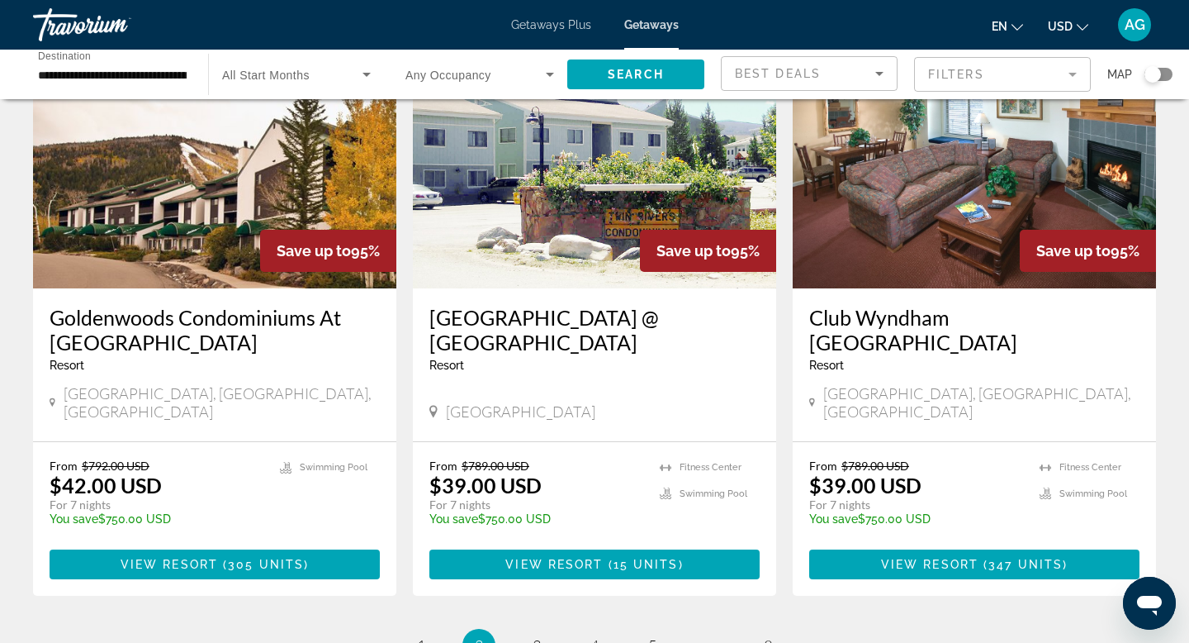
scroll to position [1973, 0]
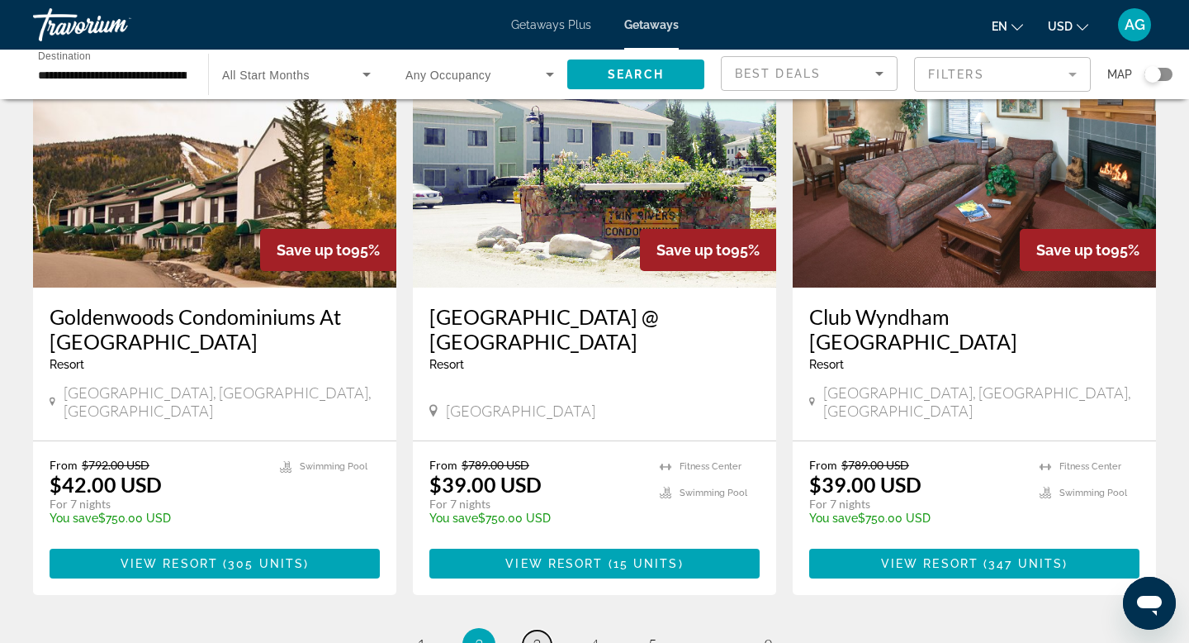
click at [529, 630] on link "page 3" at bounding box center [537, 644] width 29 height 29
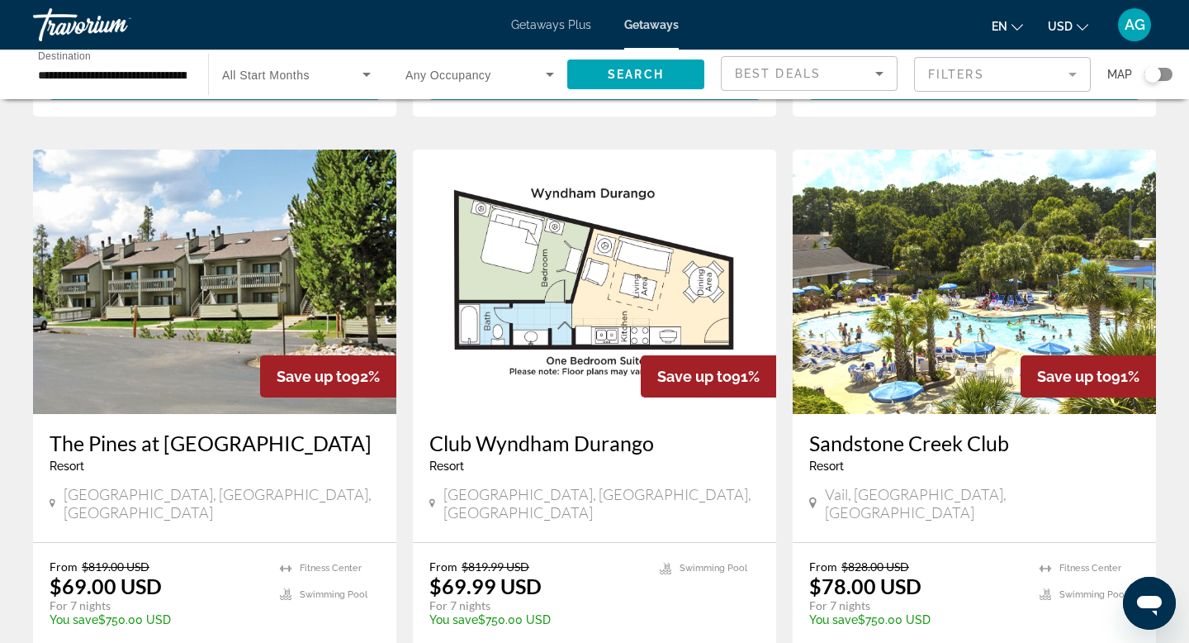
scroll to position [1796, 0]
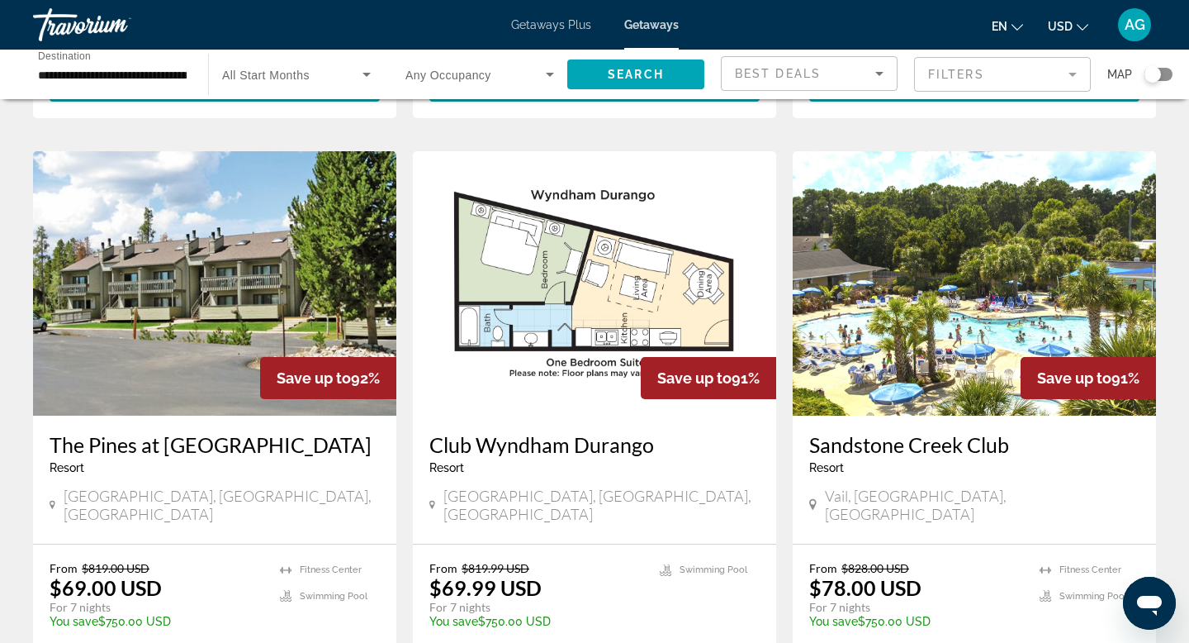
click at [910, 269] on img "Main content" at bounding box center [974, 283] width 363 height 264
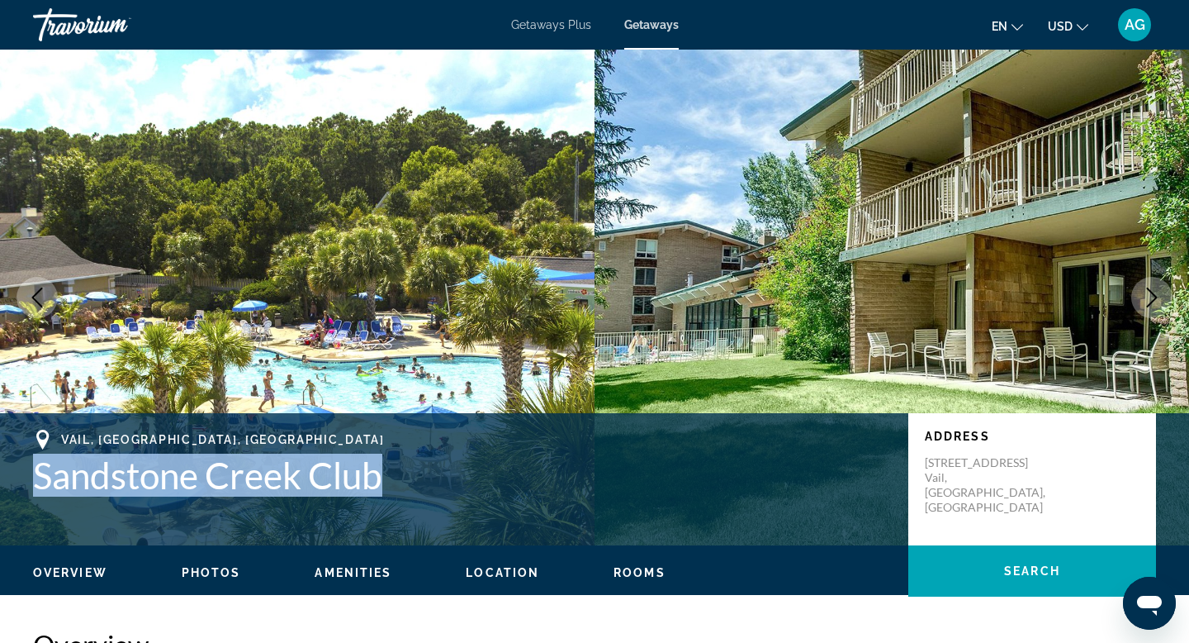
drag, startPoint x: 386, startPoint y: 479, endPoint x: 0, endPoint y: 469, distance: 385.9
click at [0, 469] on div "Vail, CO, USA Sandstone Creek Club Address 1020 Vail View Drive Vail, CO, USA" at bounding box center [594, 479] width 1189 height 99
copy h1 "Sandstone Creek Club"
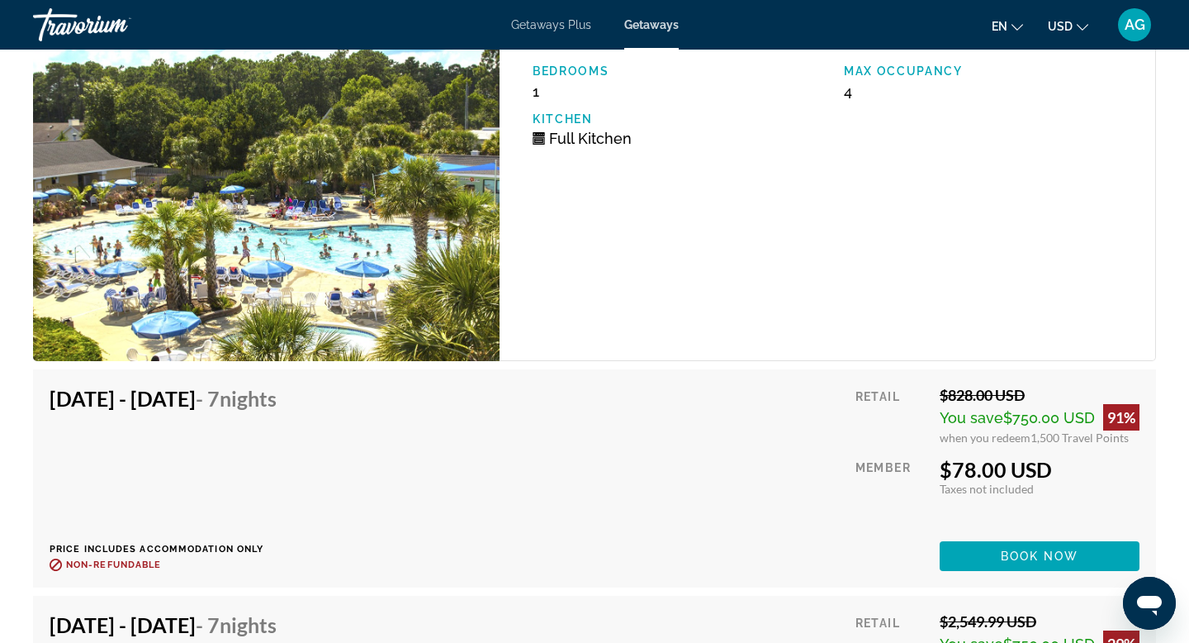
scroll to position [3399, 0]
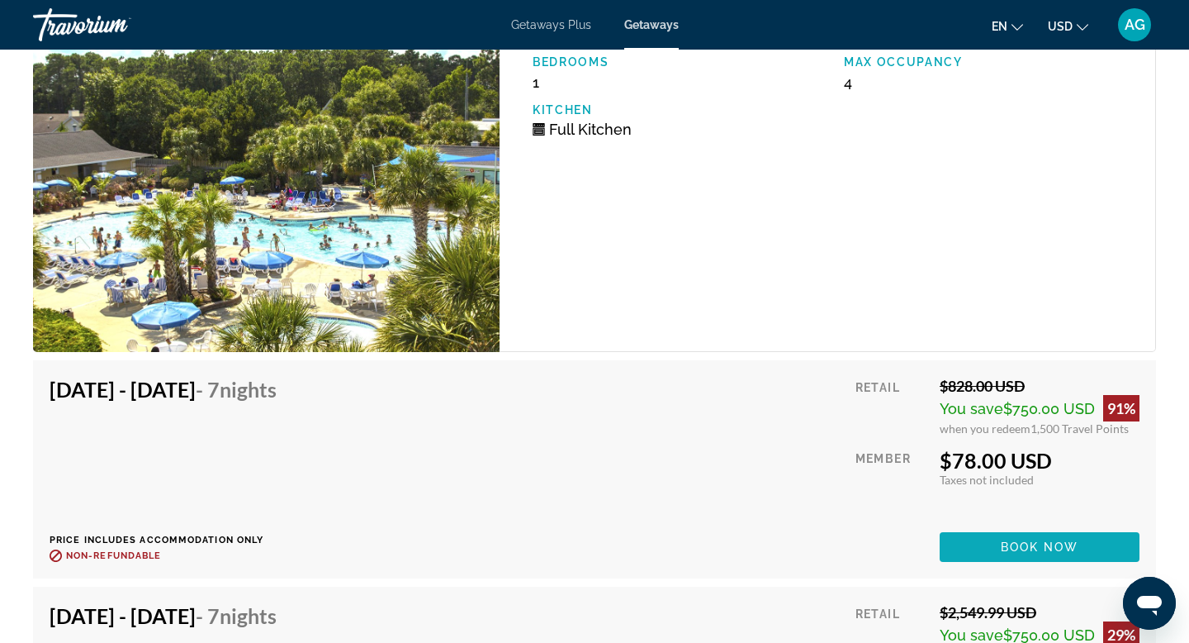
click at [1014, 540] on span "Book now" at bounding box center [1040, 546] width 78 height 13
